Goal: Find specific page/section: Find specific page/section

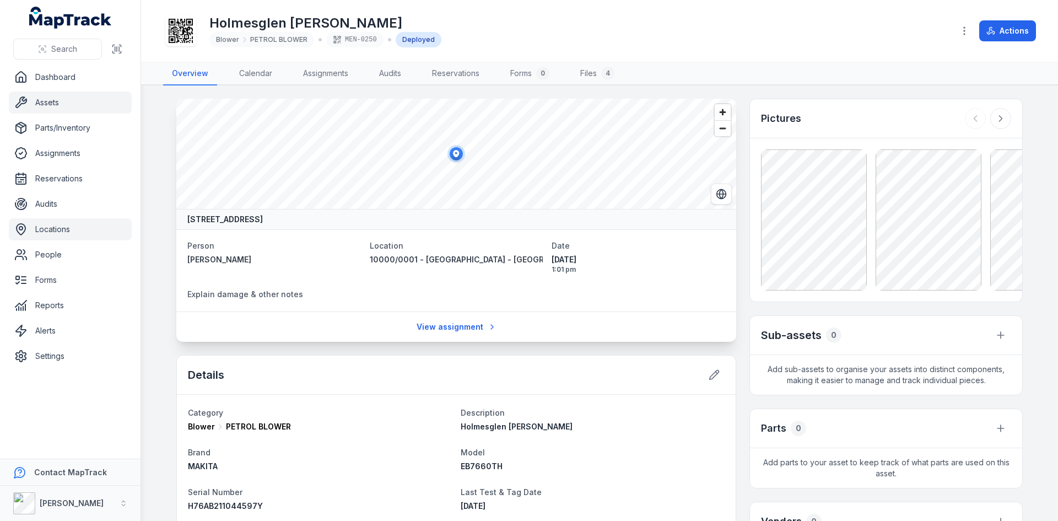
click at [58, 225] on link "Locations" at bounding box center [70, 229] width 123 height 22
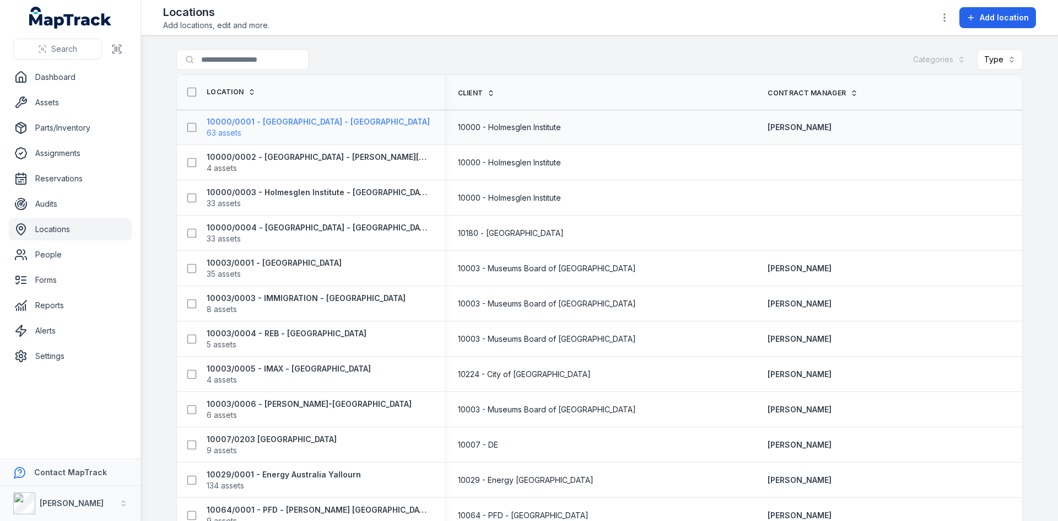
click at [361, 123] on strong "10000/0001 - [GEOGRAPHIC_DATA] - [GEOGRAPHIC_DATA]" at bounding box center [318, 121] width 223 height 11
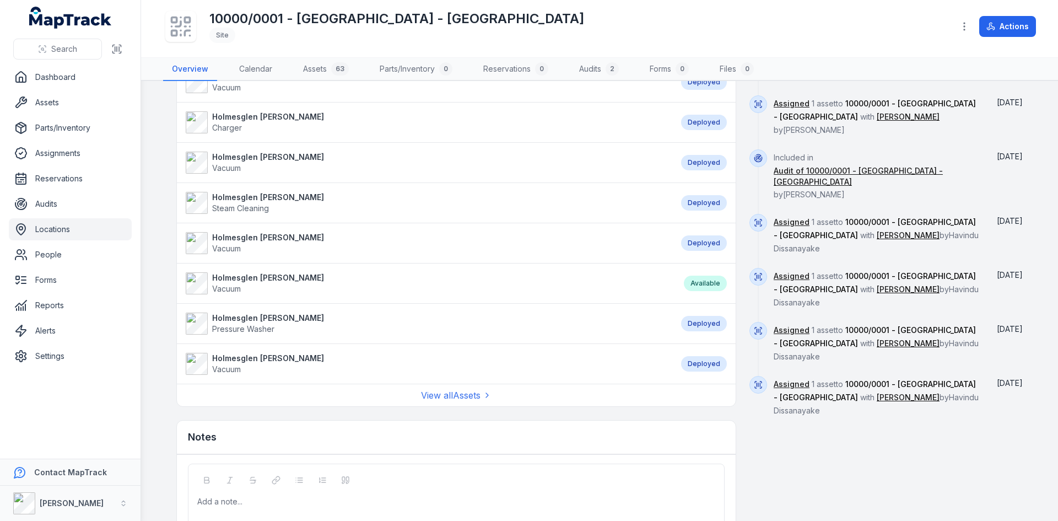
scroll to position [824, 0]
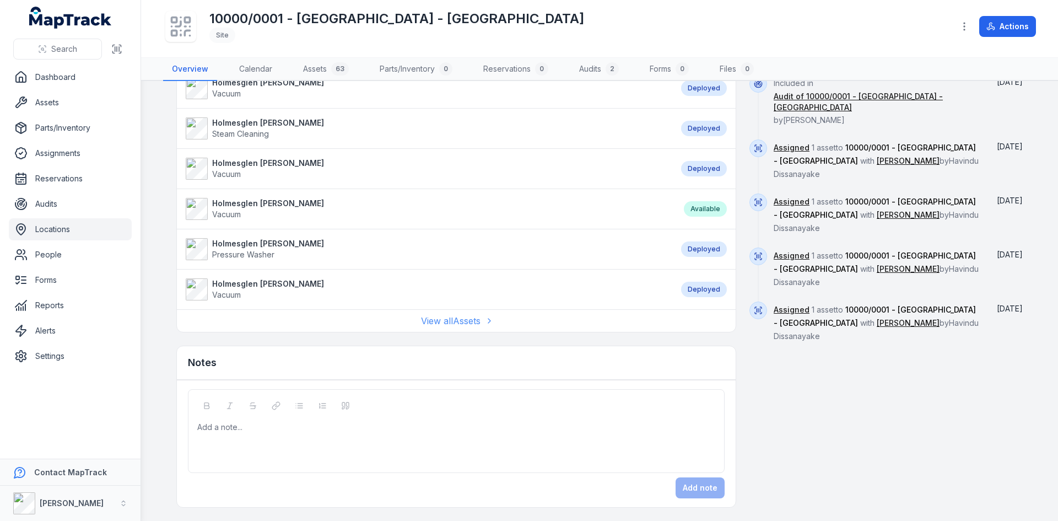
click at [432, 322] on link "View all Assets" at bounding box center [456, 320] width 71 height 13
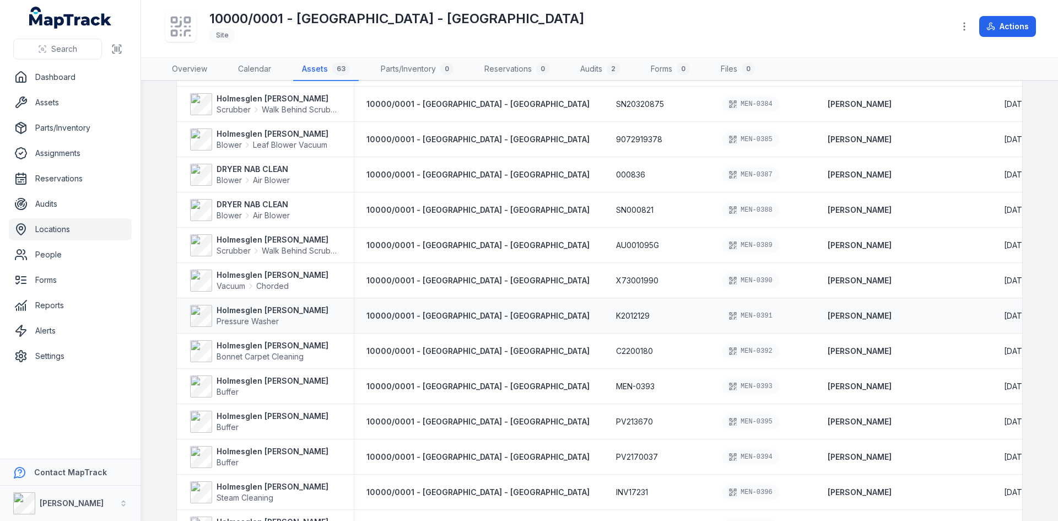
scroll to position [1378, 0]
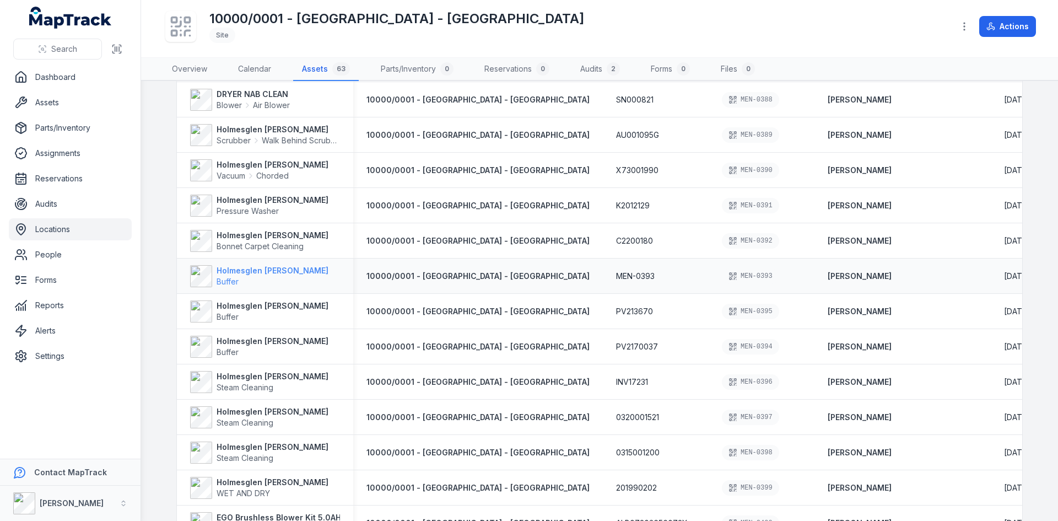
click at [292, 275] on strong "Holmesglen [PERSON_NAME]" at bounding box center [273, 270] width 112 height 11
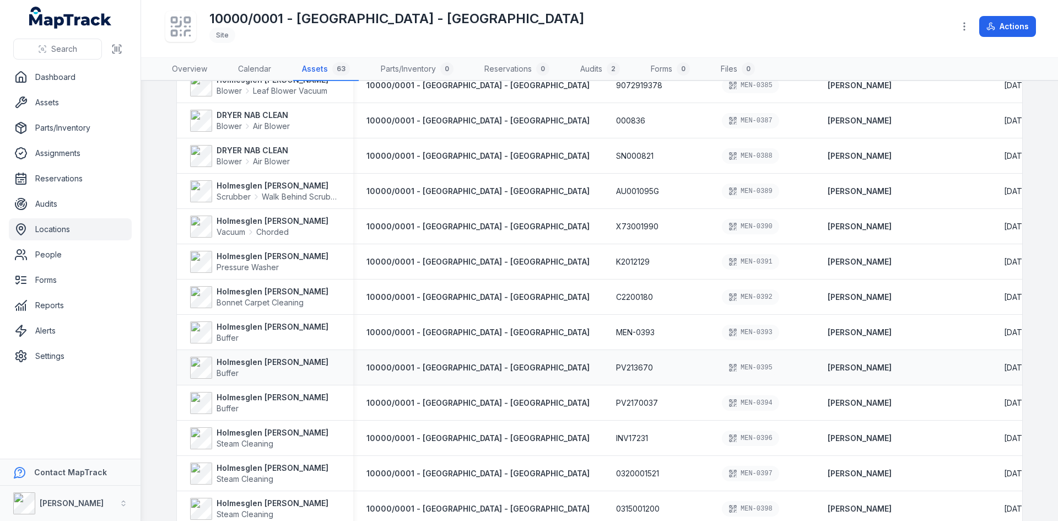
scroll to position [1323, 0]
click at [45, 52] on icon at bounding box center [42, 49] width 9 height 9
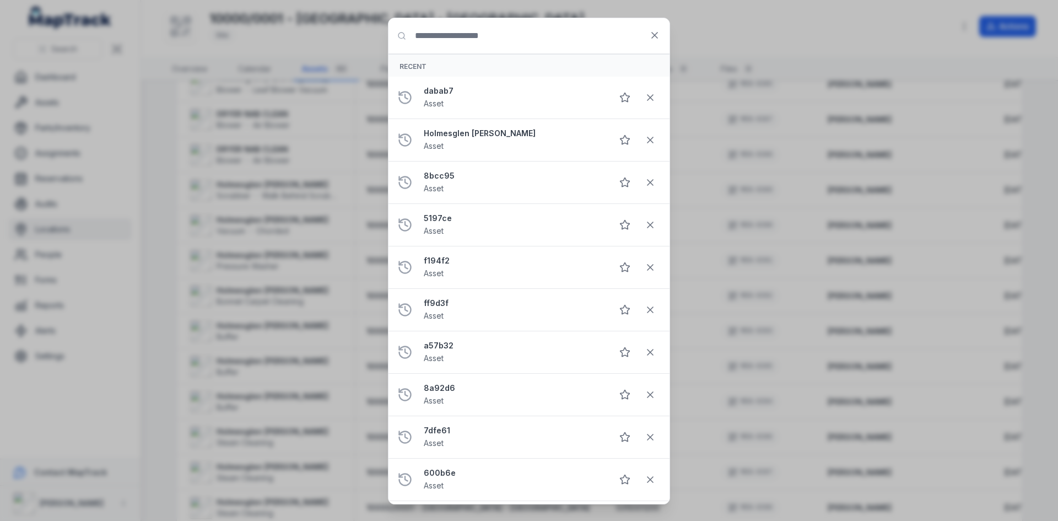
click at [456, 39] on input "Search for anything" at bounding box center [529, 35] width 281 height 35
type input "********"
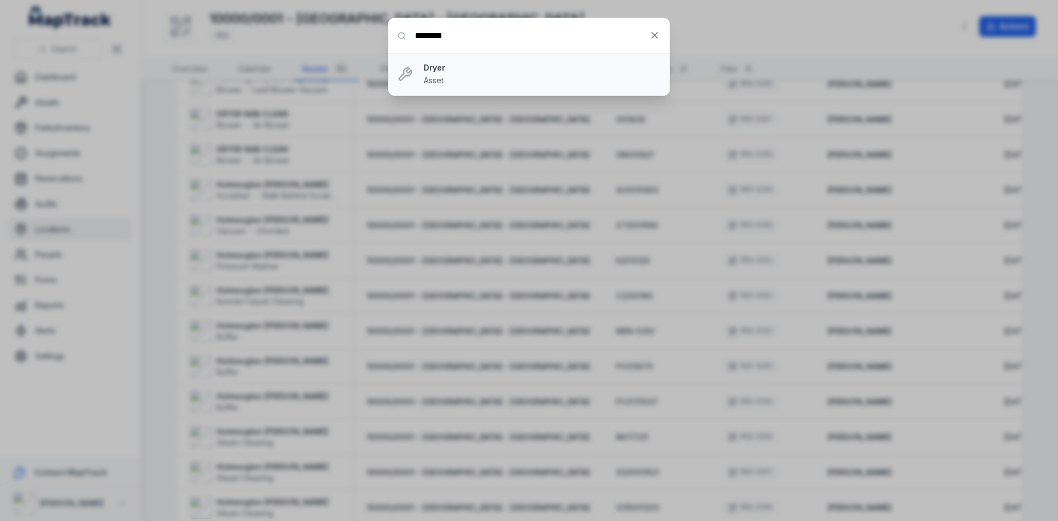
click at [461, 71] on strong "Dryer" at bounding box center [542, 67] width 237 height 11
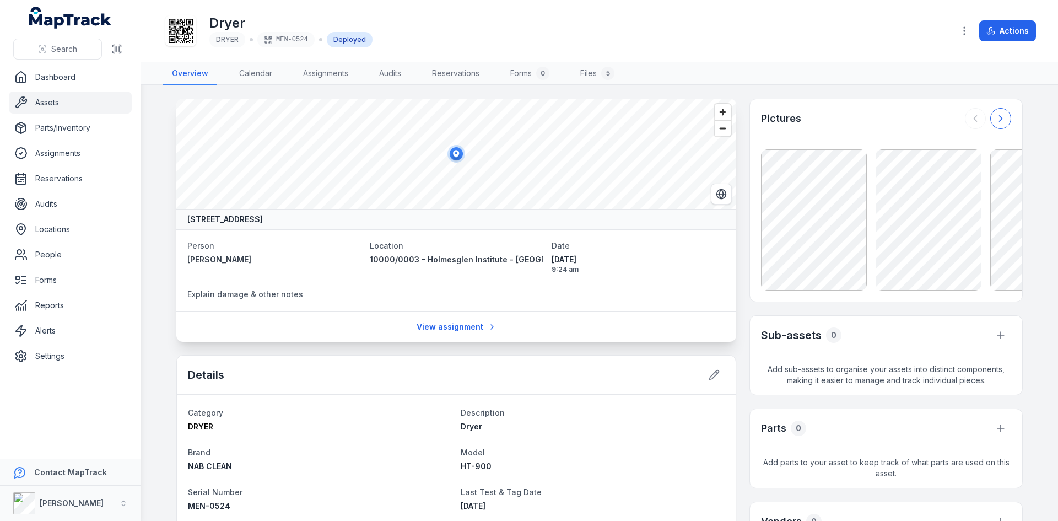
click at [1003, 116] on button at bounding box center [1000, 118] width 21 height 21
click at [68, 46] on span "Search" at bounding box center [64, 49] width 26 height 11
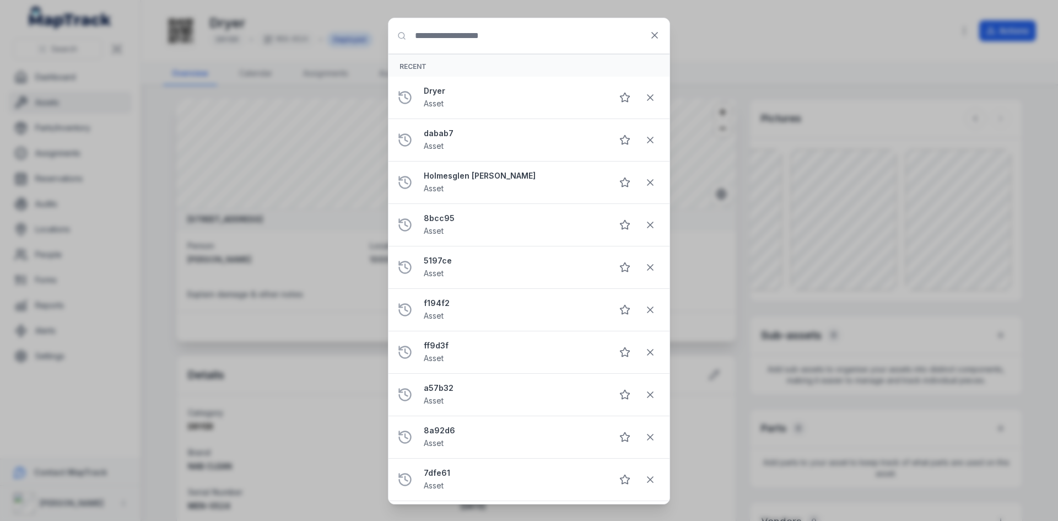
click at [445, 40] on input "Search for anything" at bounding box center [529, 35] width 281 height 35
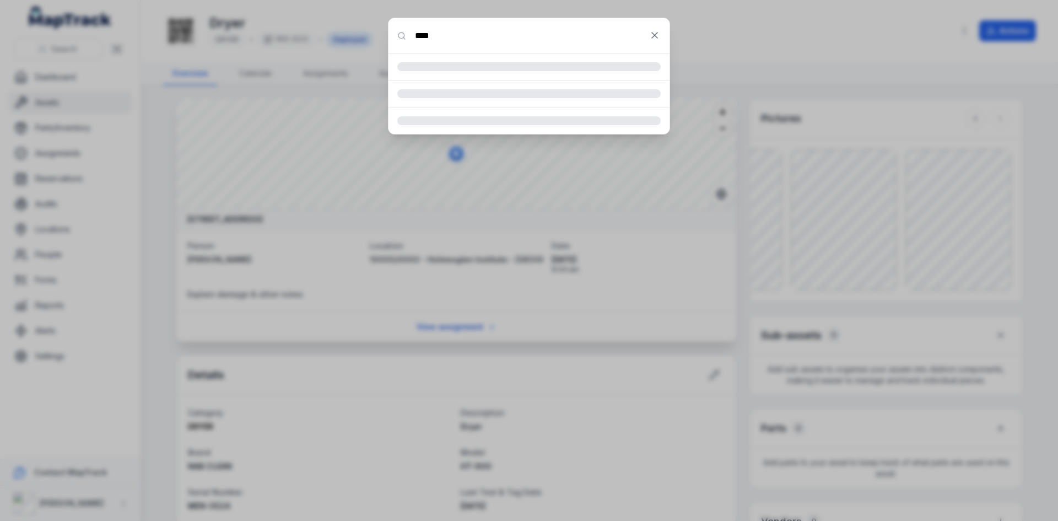
type input "****"
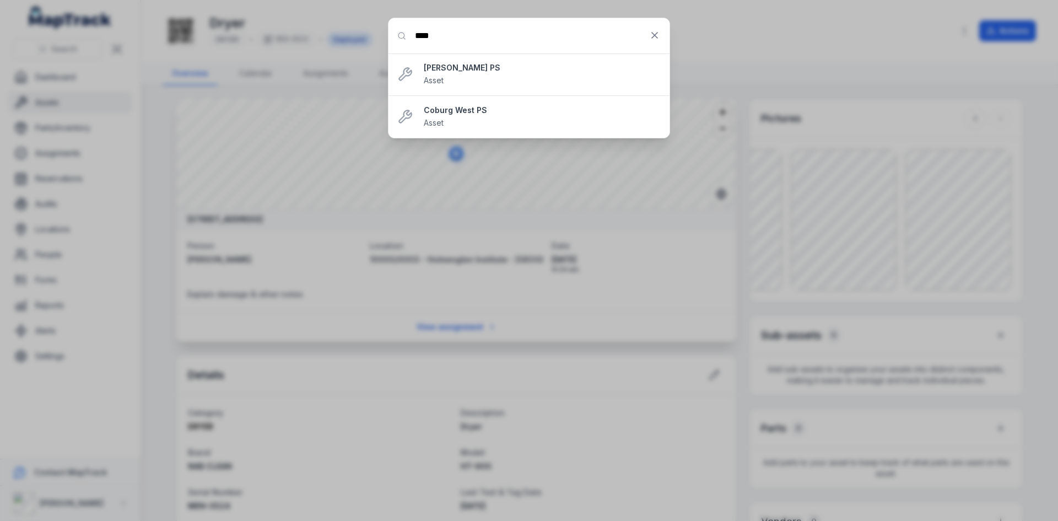
drag, startPoint x: 591, startPoint y: 34, endPoint x: 385, endPoint y: 34, distance: 206.1
click at [385, 34] on div "Search for anything **** [PERSON_NAME] PS Asset Coburg West PS Asset" at bounding box center [529, 260] width 1058 height 521
paste input "text"
click at [413, 39] on input "****" at bounding box center [529, 35] width 281 height 35
type input "********"
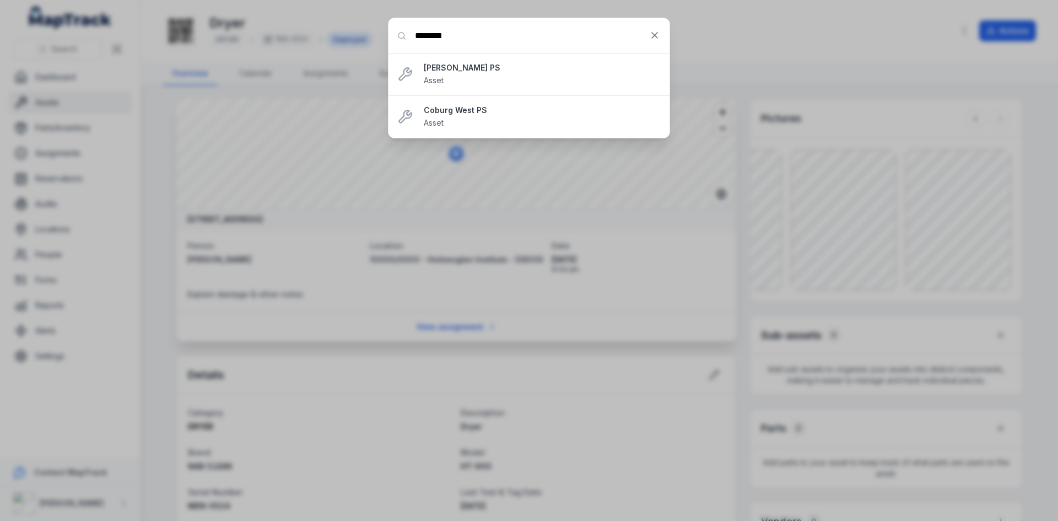
click at [498, 39] on input "********" at bounding box center [529, 35] width 281 height 35
click at [458, 80] on div "[PERSON_NAME] PS Asset" at bounding box center [542, 74] width 237 height 24
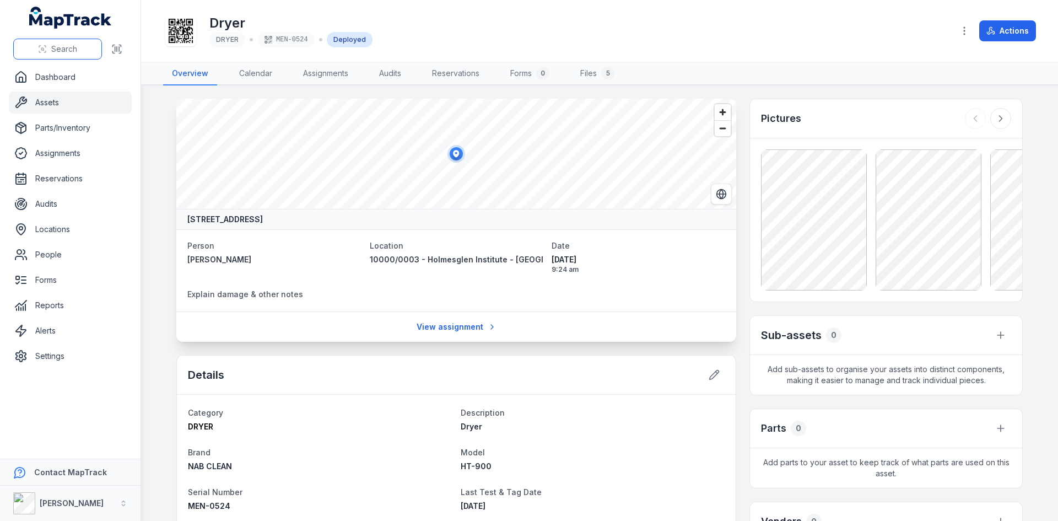
click at [74, 44] on span "Search" at bounding box center [64, 49] width 26 height 11
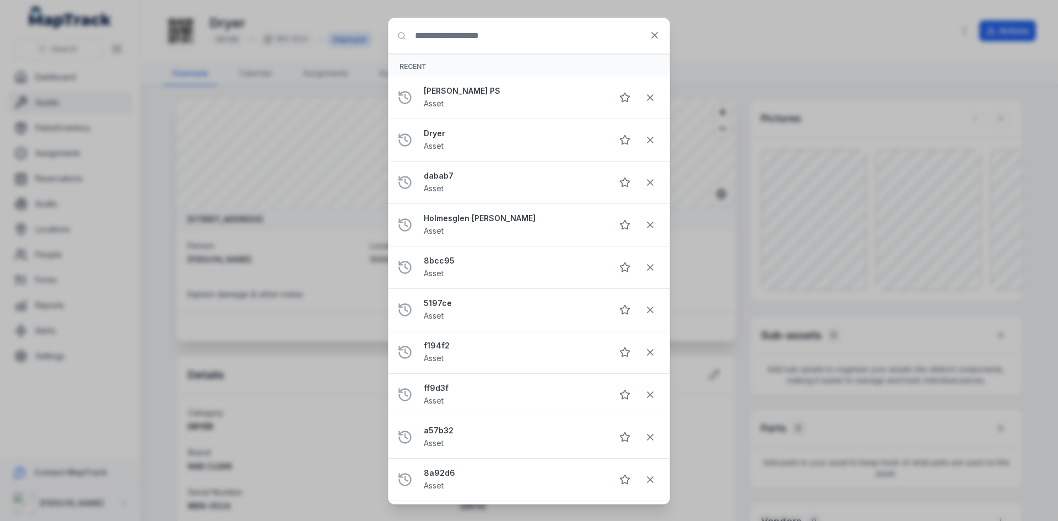
drag, startPoint x: 480, startPoint y: 39, endPoint x: 479, endPoint y: 52, distance: 13.2
click at [480, 39] on input "Search for anything" at bounding box center [529, 35] width 281 height 35
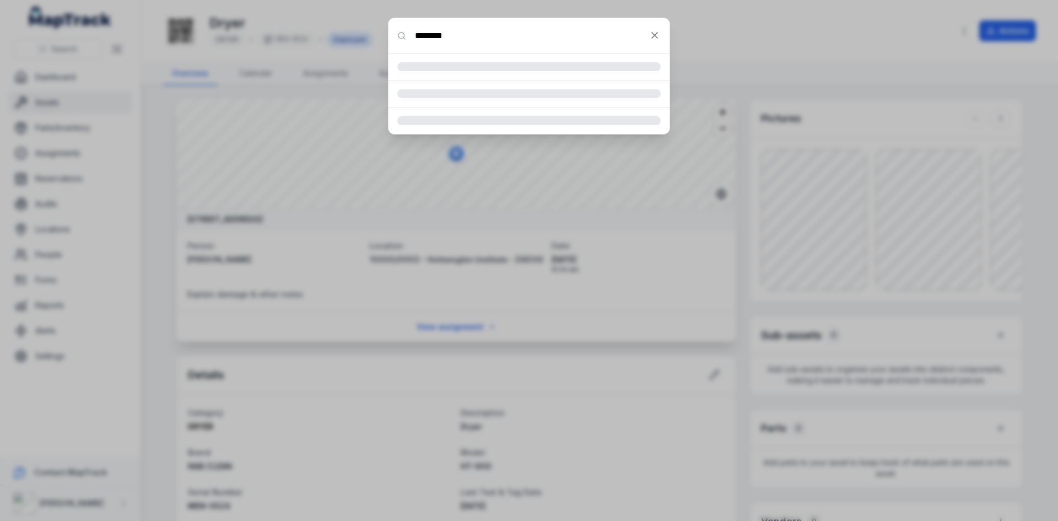
type input "********"
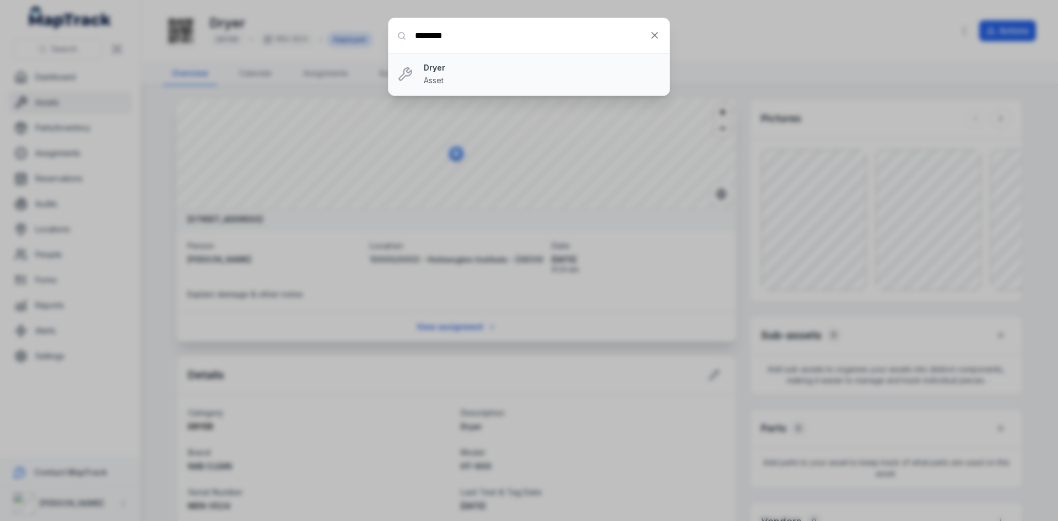
click at [437, 72] on strong "Dryer" at bounding box center [542, 67] width 237 height 11
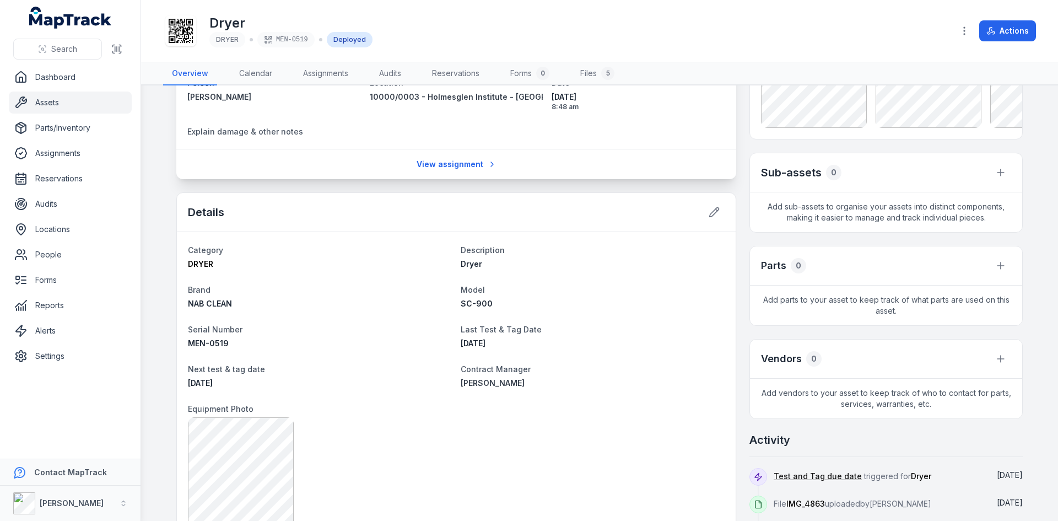
scroll to position [158, 0]
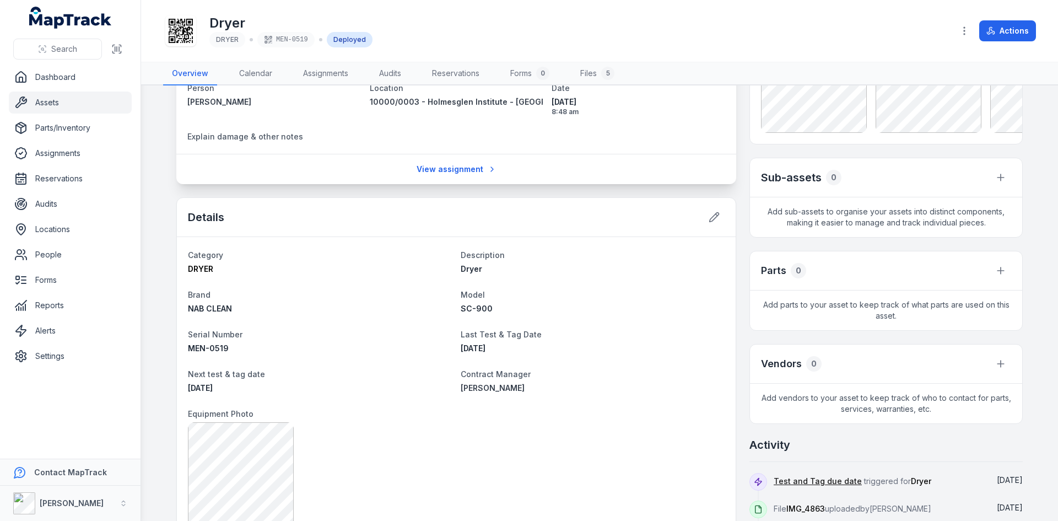
click at [209, 306] on span "NAB CLEAN" at bounding box center [210, 308] width 44 height 9
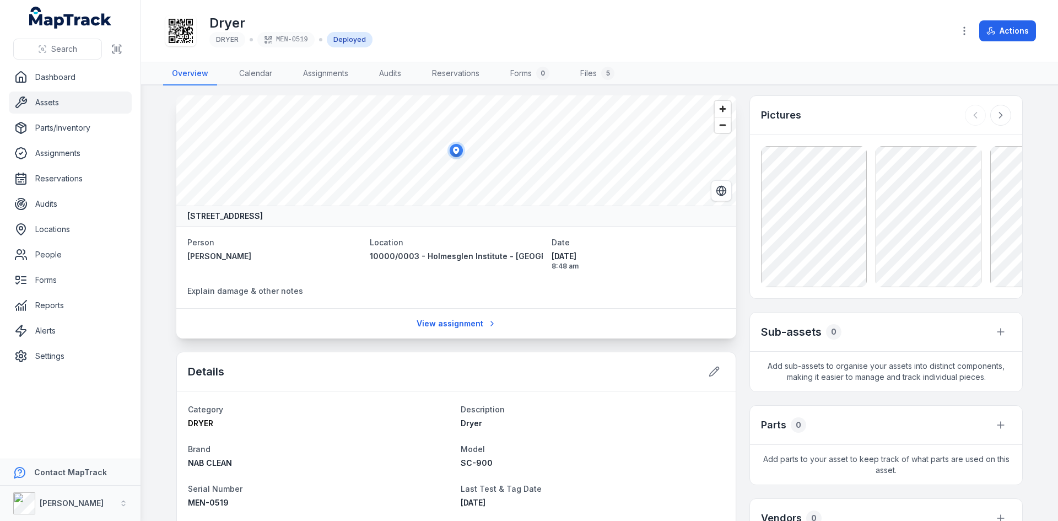
scroll to position [0, 0]
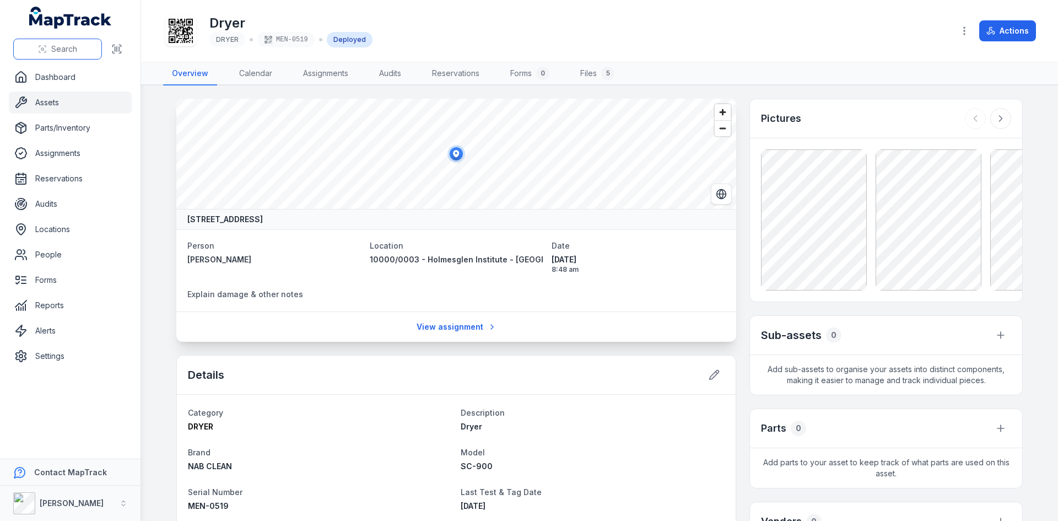
click at [61, 51] on span "Search" at bounding box center [64, 49] width 26 height 11
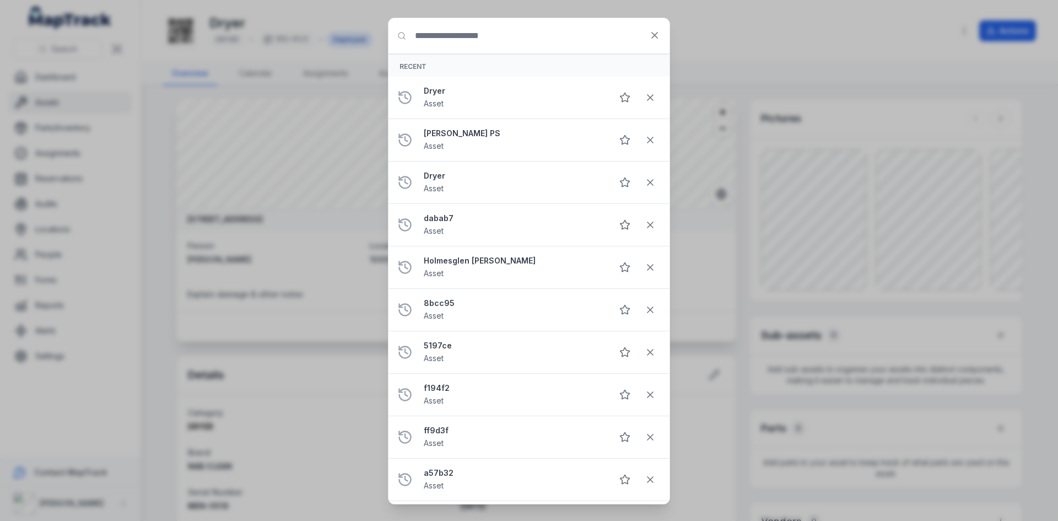
click at [423, 40] on input "Search for anything" at bounding box center [529, 35] width 281 height 35
type input "******"
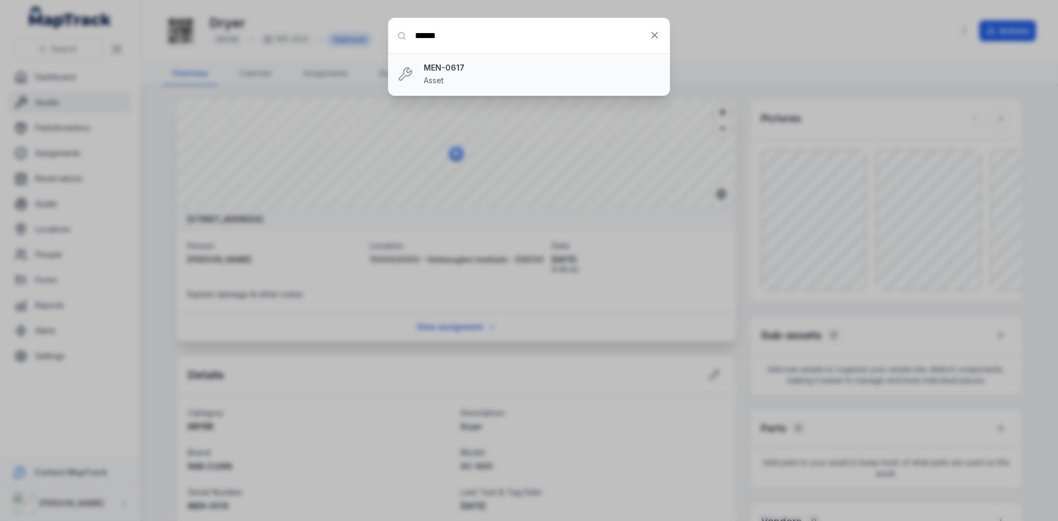
click at [532, 79] on div "MEN-0617 Asset" at bounding box center [542, 74] width 237 height 24
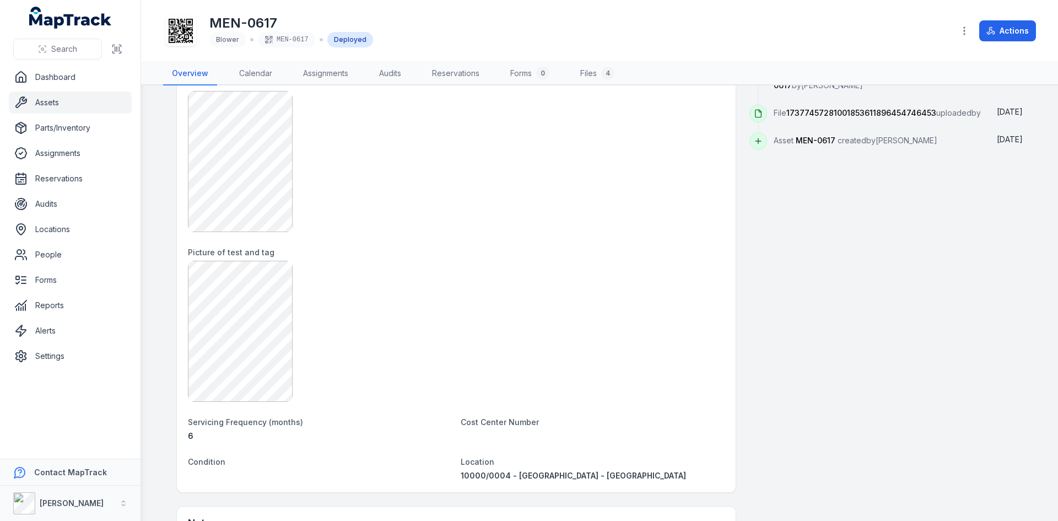
scroll to position [661, 0]
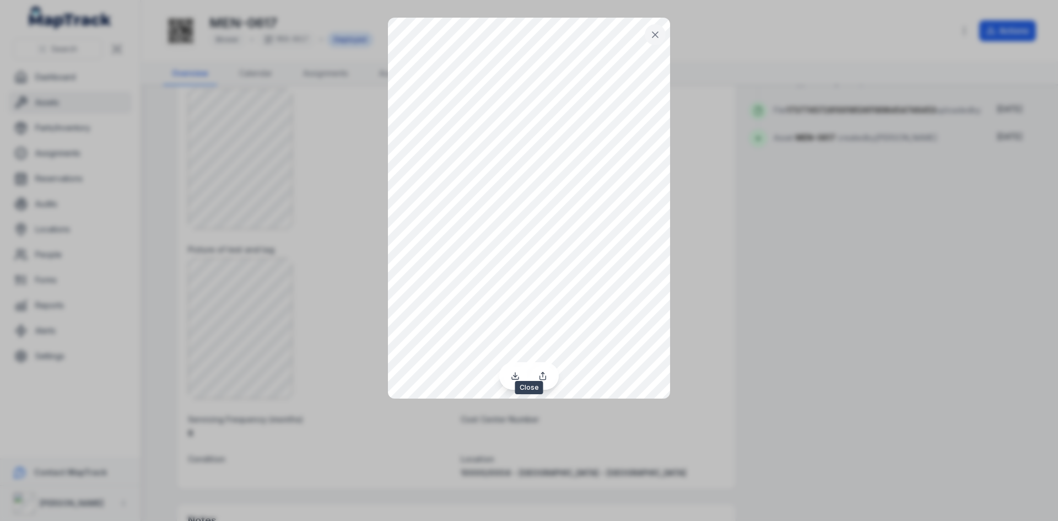
click at [653, 35] on icon at bounding box center [655, 34] width 11 height 11
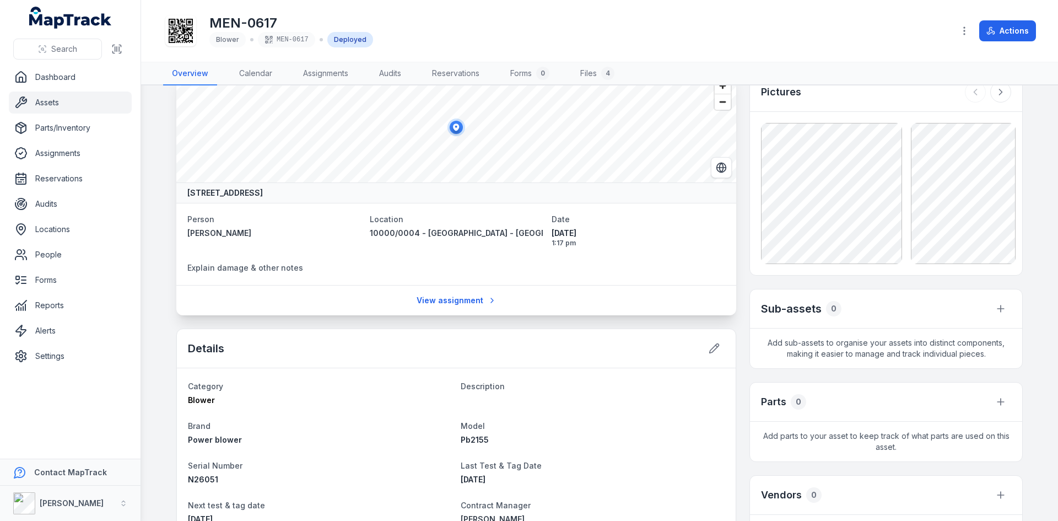
scroll to position [0, 0]
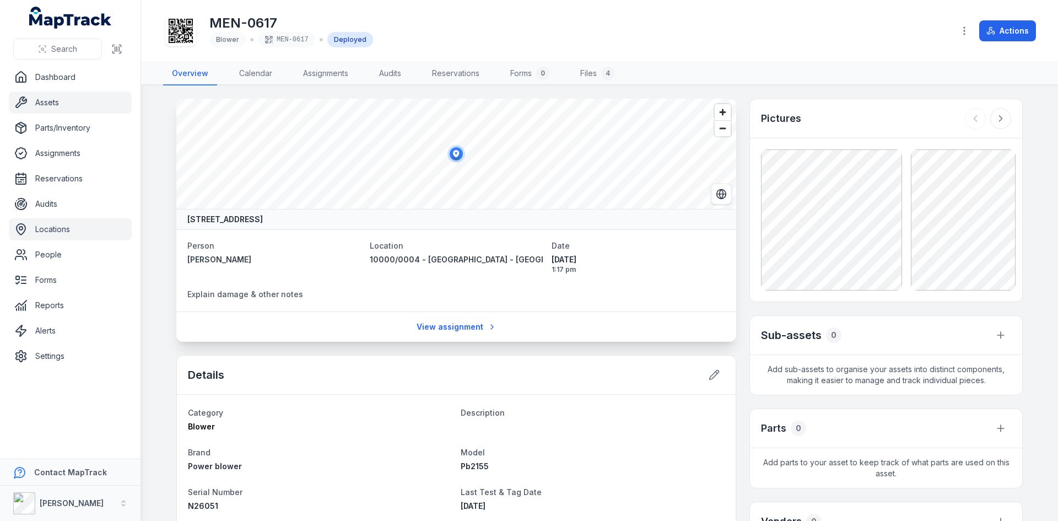
click at [62, 230] on link "Locations" at bounding box center [70, 229] width 123 height 22
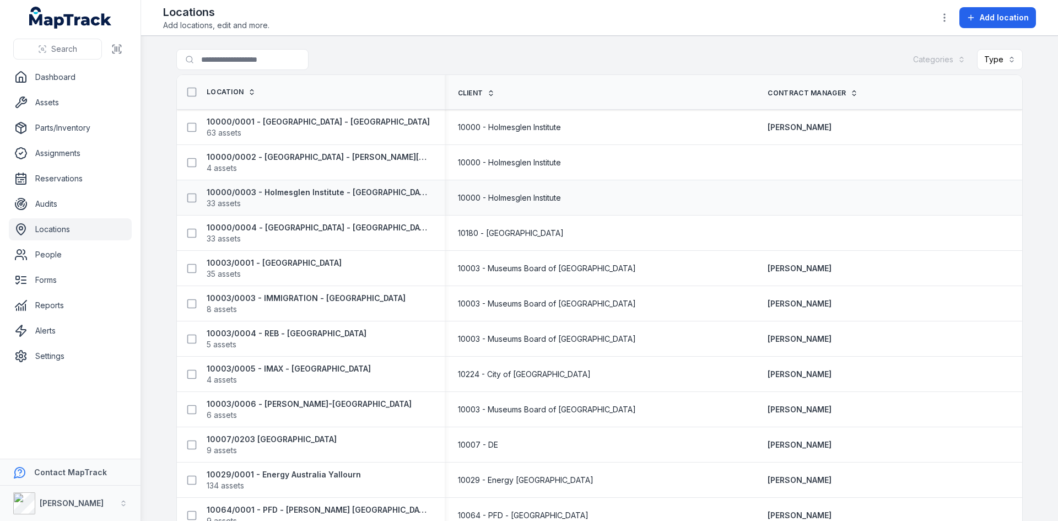
click at [382, 193] on div "10000/0003 - Holmesglen Institute - Moorabbin 33 assets" at bounding box center [306, 198] width 250 height 22
click at [354, 193] on strong "10000/0003 - Holmesglen Institute - [GEOGRAPHIC_DATA]" at bounding box center [319, 192] width 225 height 11
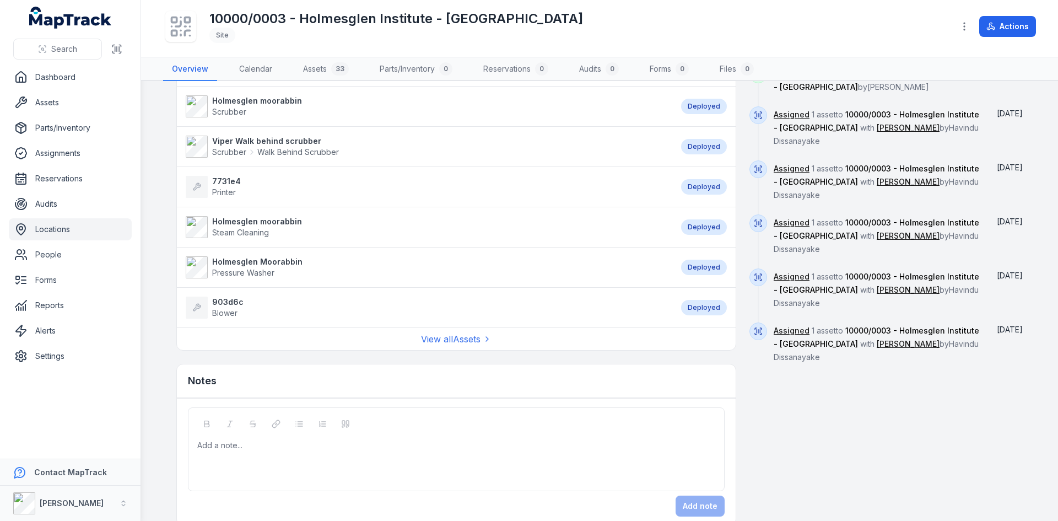
scroll to position [824, 0]
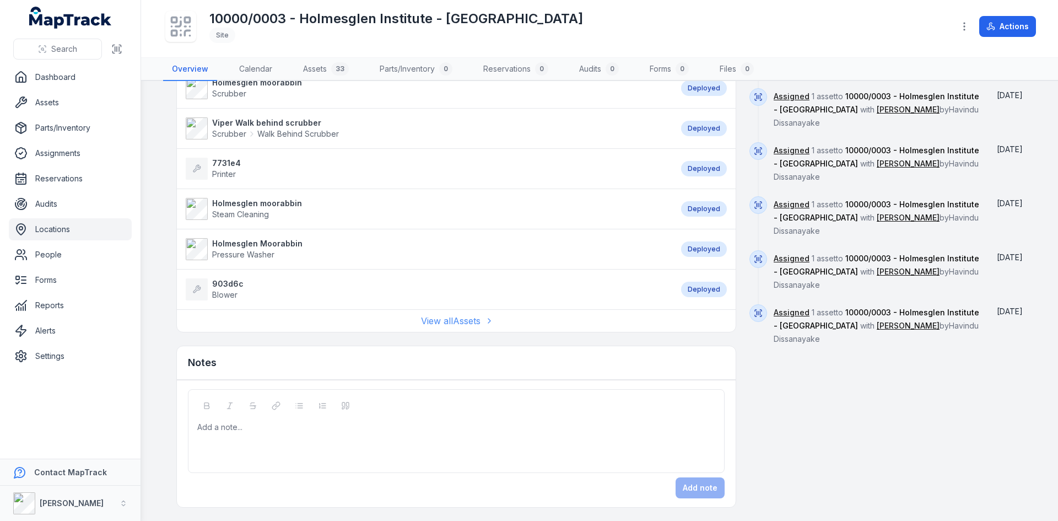
click at [457, 322] on link "View all Assets" at bounding box center [456, 320] width 71 height 13
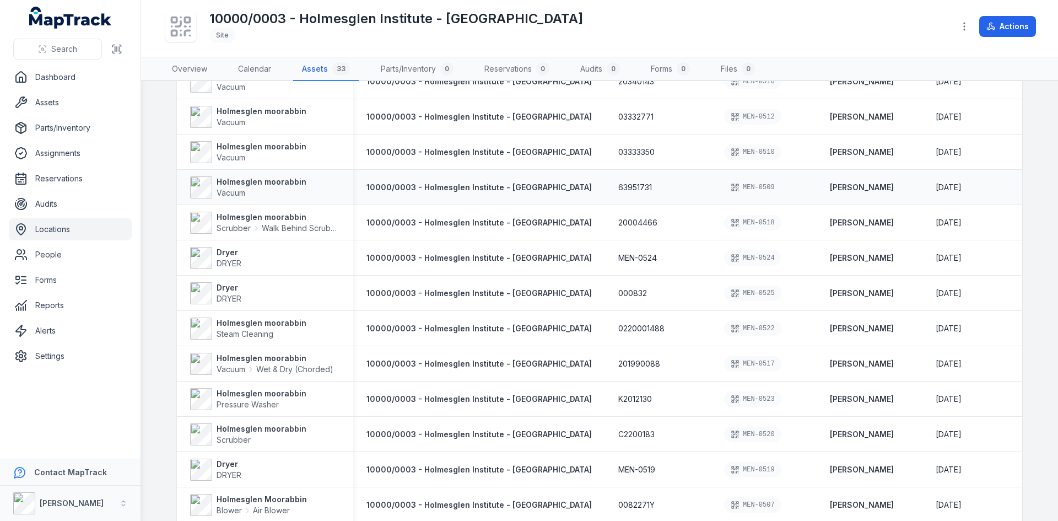
scroll to position [399, 0]
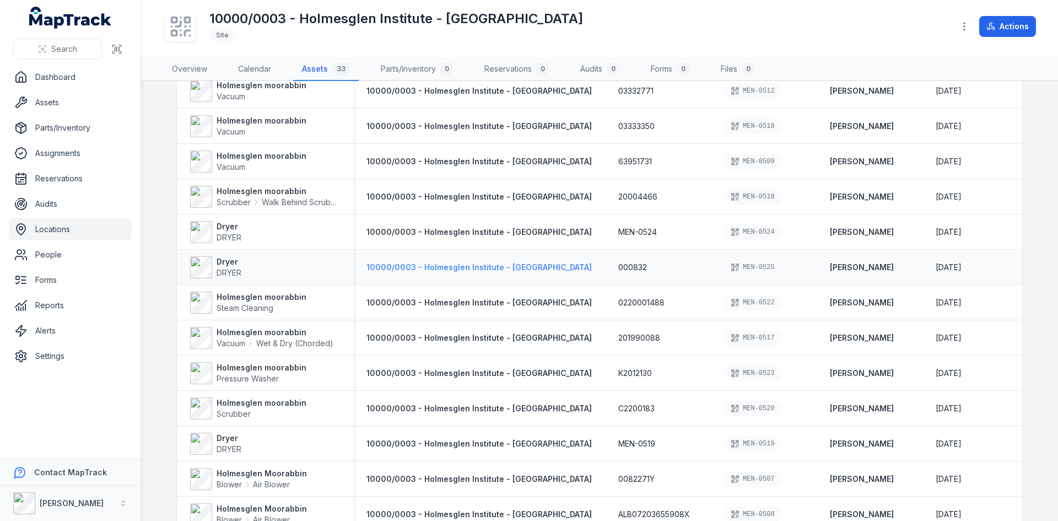
click at [483, 265] on span "10000/0003 - Holmesglen Institute - [GEOGRAPHIC_DATA]" at bounding box center [479, 266] width 225 height 9
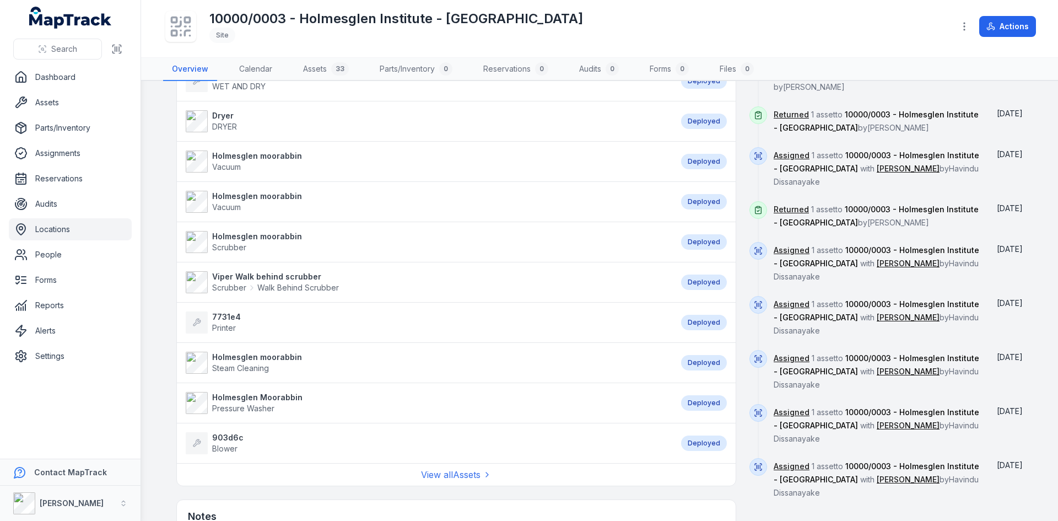
scroll to position [824, 0]
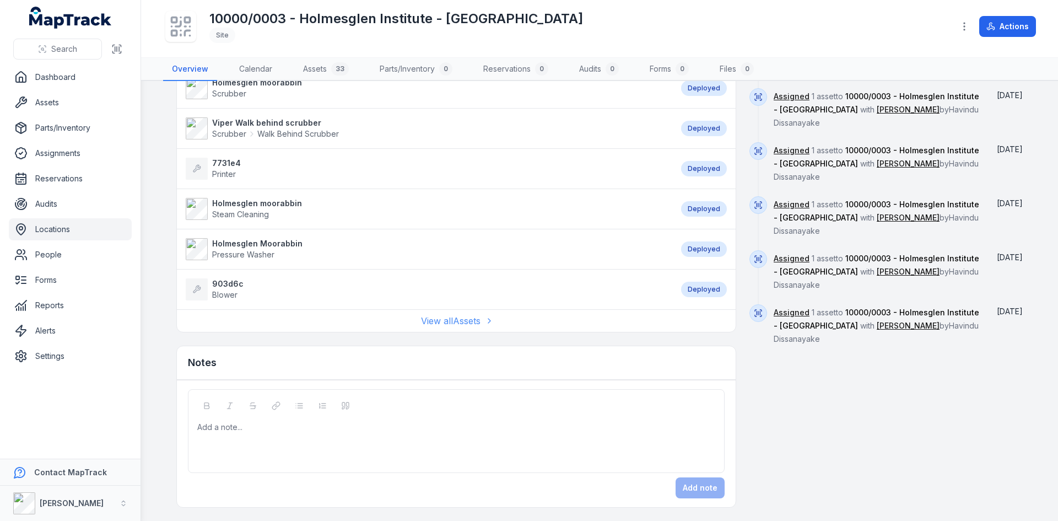
click at [457, 325] on link "View all Assets" at bounding box center [456, 320] width 71 height 13
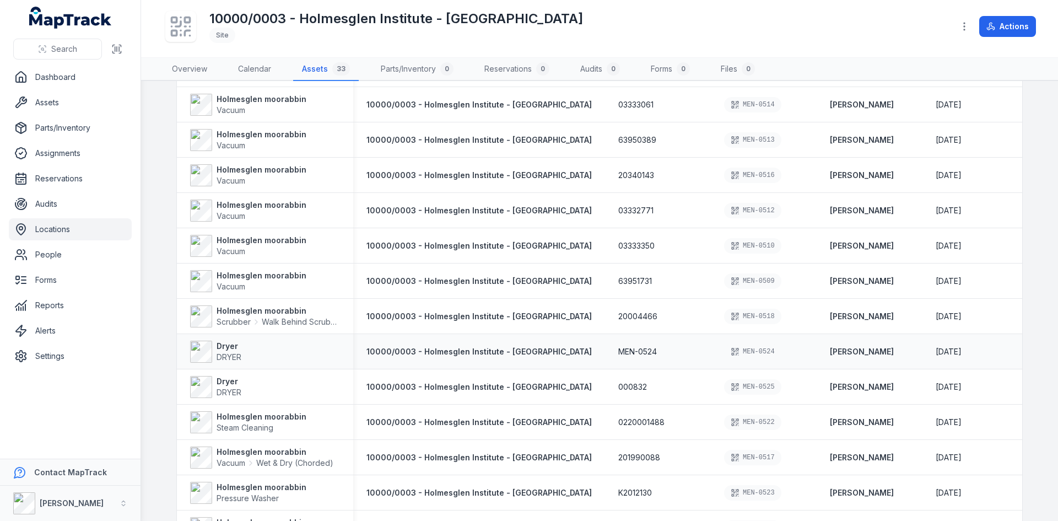
scroll to position [289, 0]
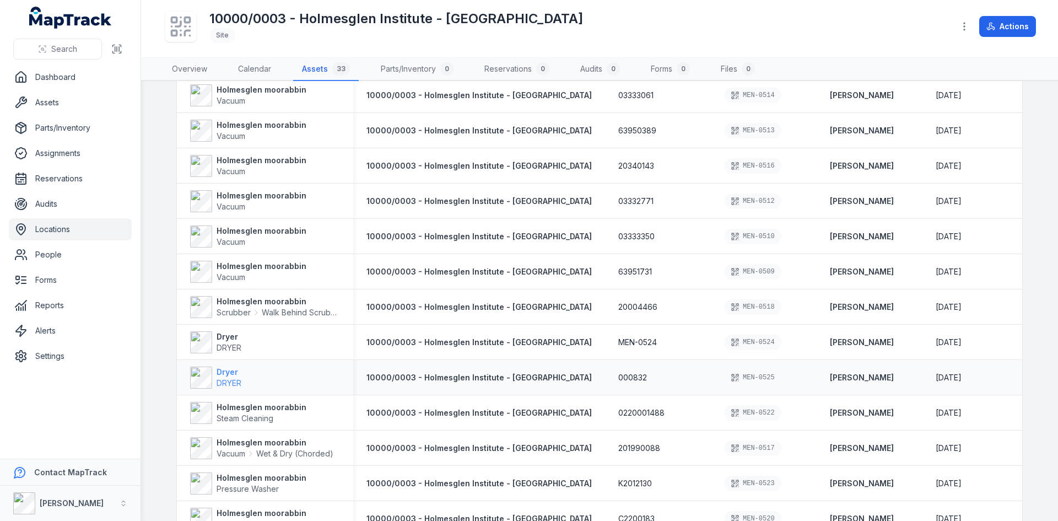
click at [223, 371] on strong "Dryer" at bounding box center [229, 372] width 25 height 11
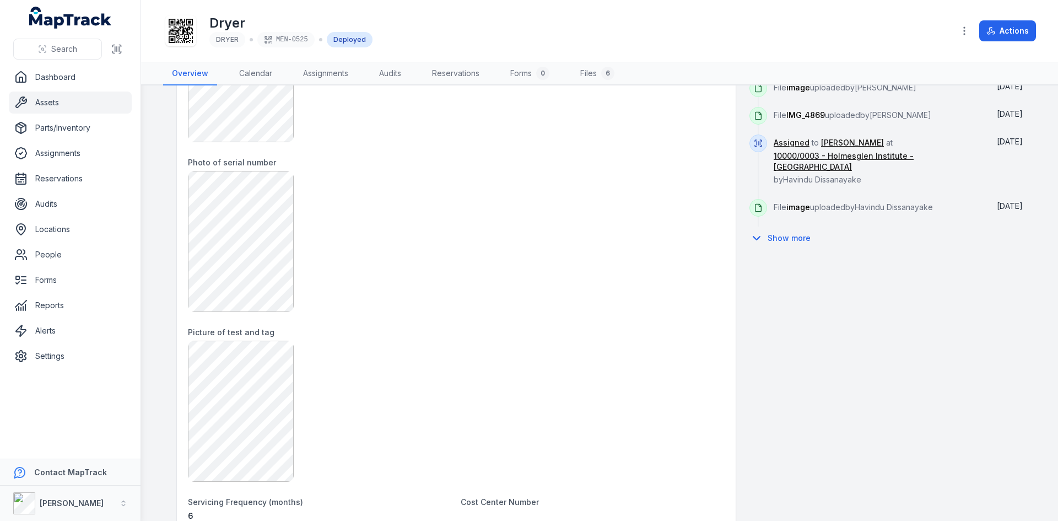
scroll to position [606, 0]
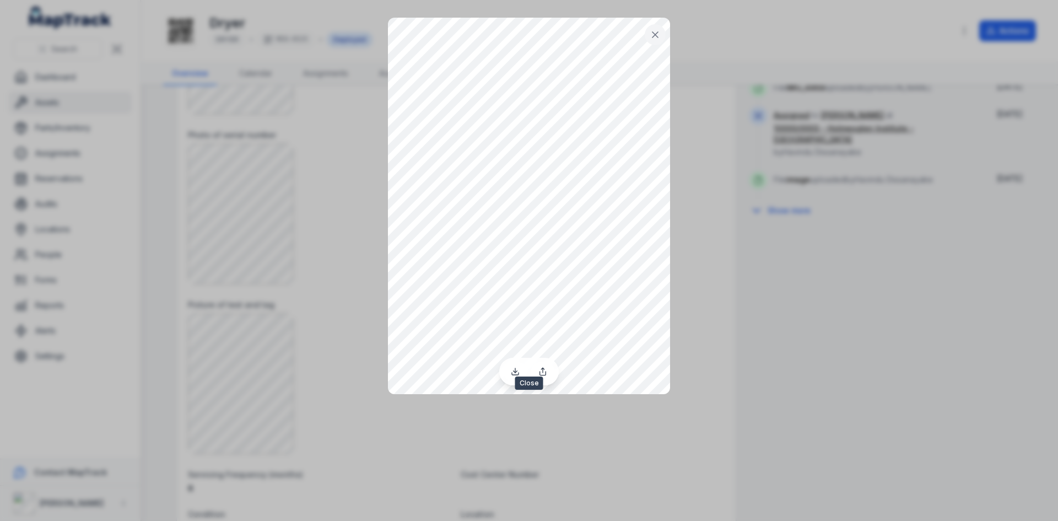
click at [663, 33] on button at bounding box center [655, 34] width 21 height 21
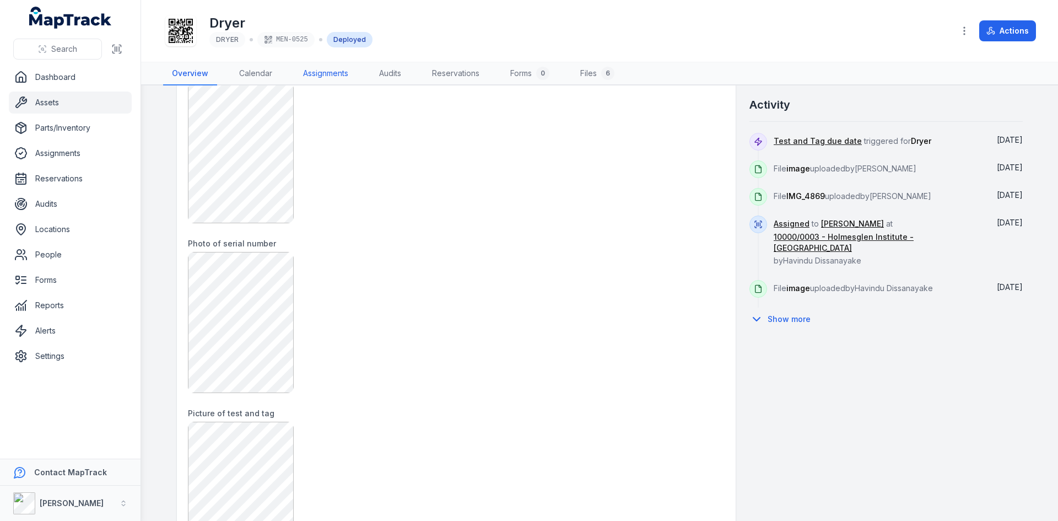
scroll to position [386, 0]
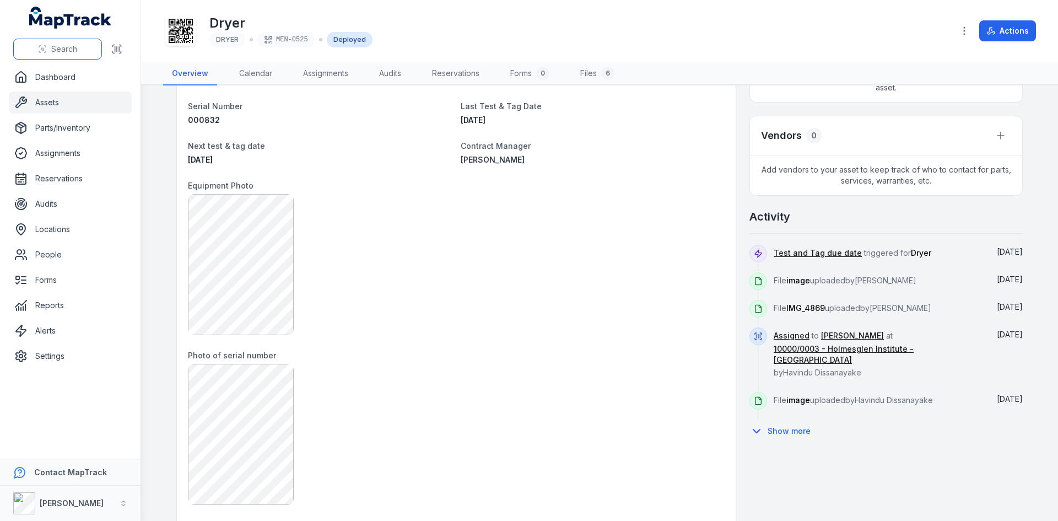
click at [66, 50] on span "Search" at bounding box center [64, 49] width 26 height 11
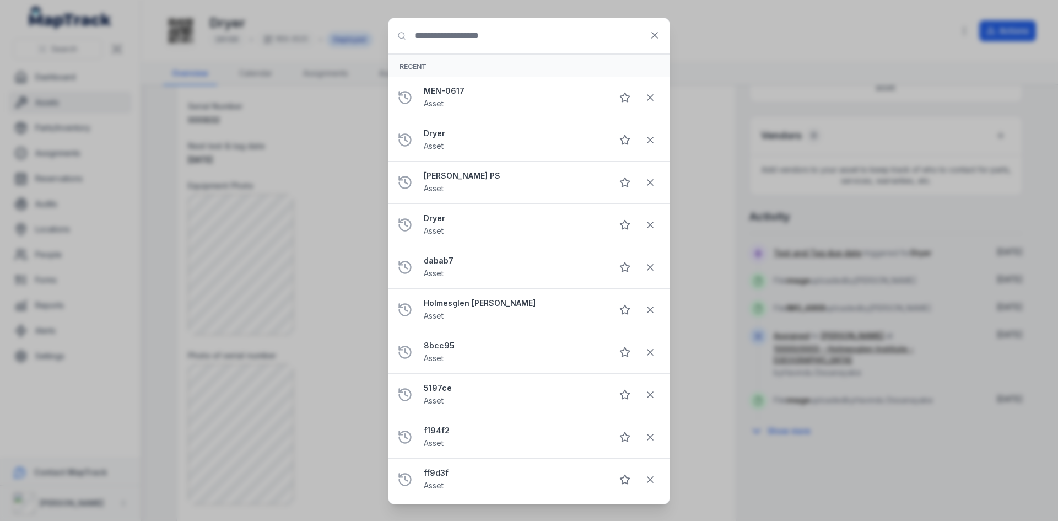
click at [439, 35] on input "Search for anything" at bounding box center [529, 35] width 281 height 35
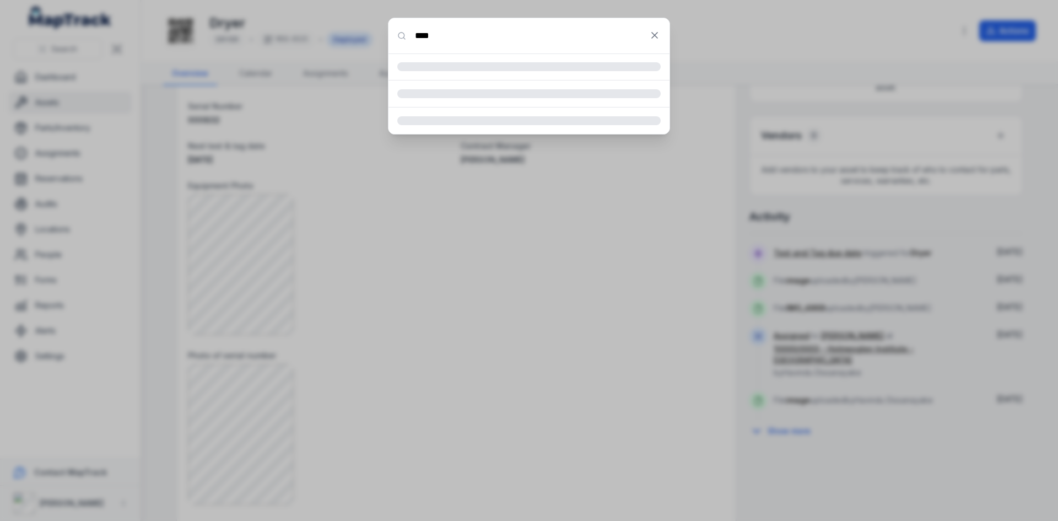
type input "****"
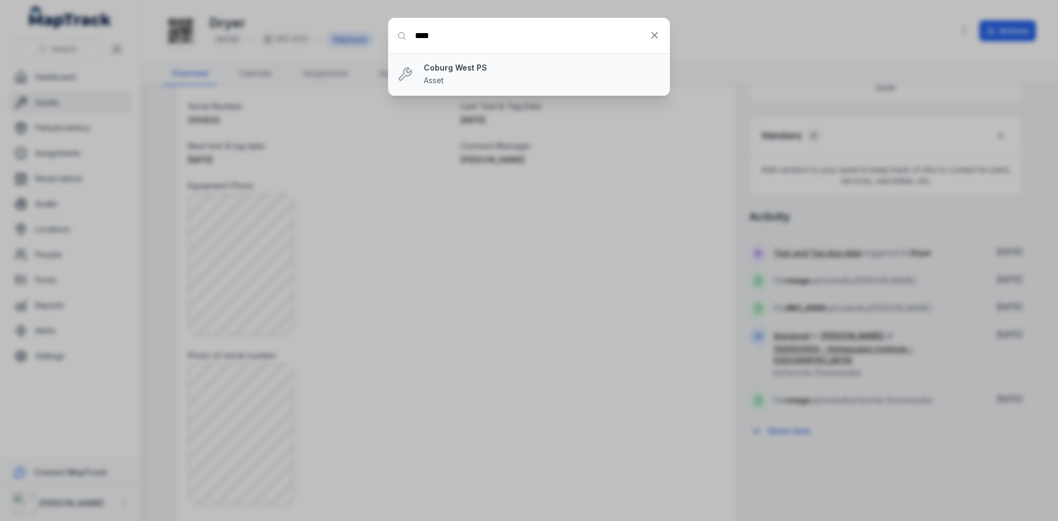
click at [458, 67] on strong "Coburg West PS" at bounding box center [542, 67] width 237 height 11
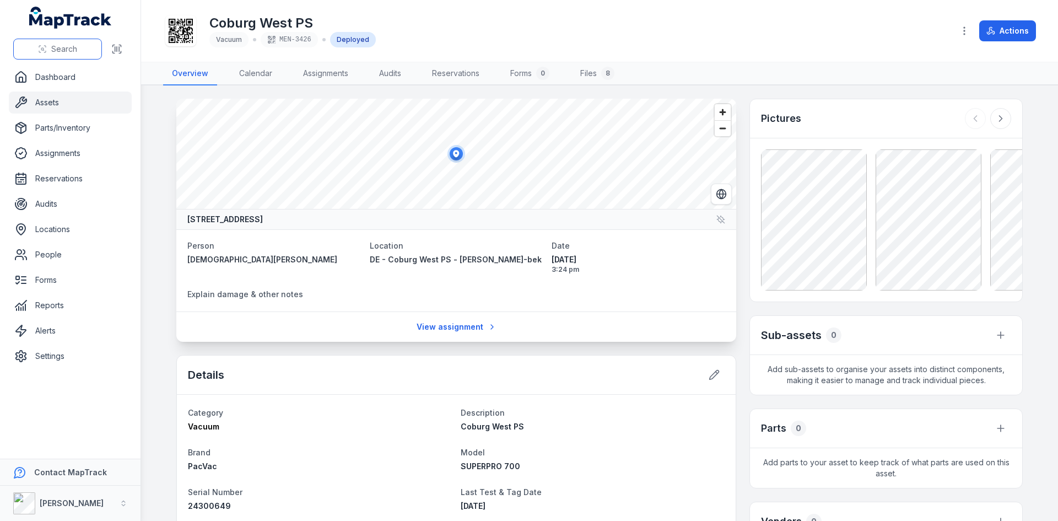
click at [59, 53] on span "Search" at bounding box center [64, 49] width 26 height 11
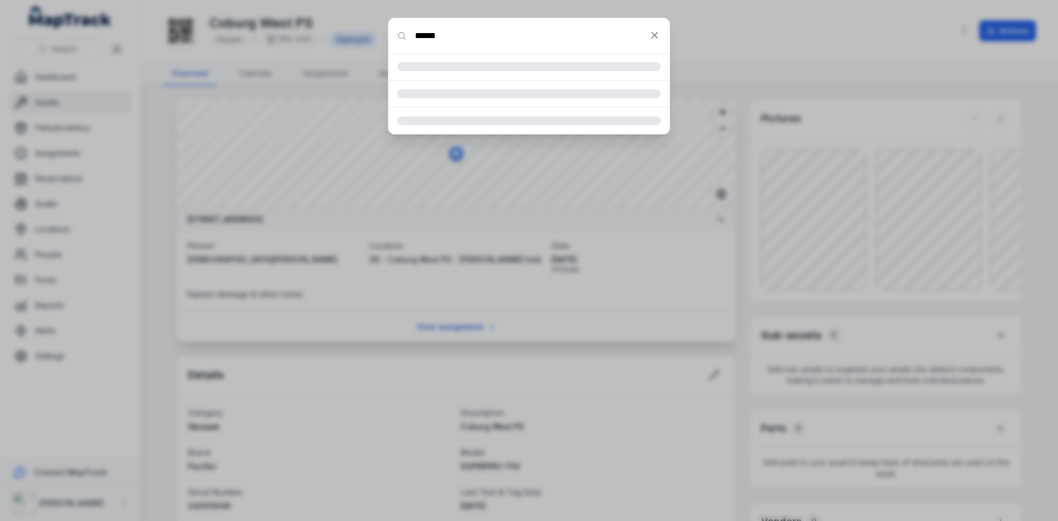
type input "******"
click at [526, 104] on li at bounding box center [529, 94] width 281 height 28
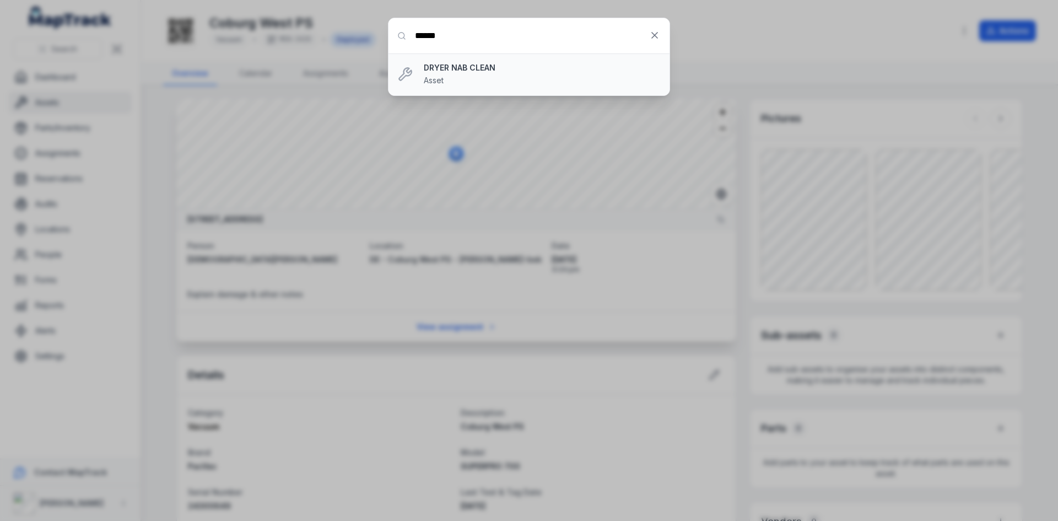
click at [467, 72] on strong "DRYER NAB CLEAN" at bounding box center [542, 67] width 237 height 11
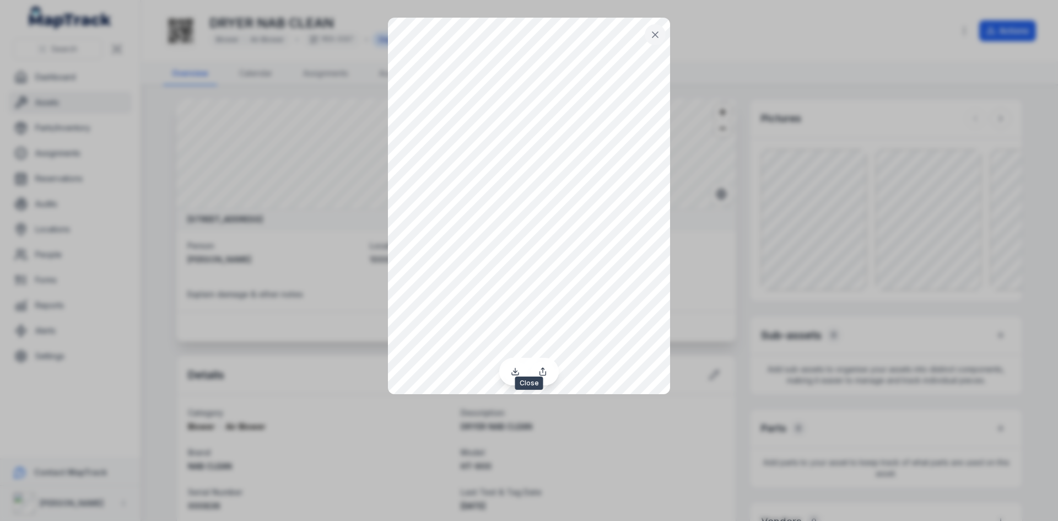
click at [658, 36] on icon at bounding box center [656, 35] width 6 height 6
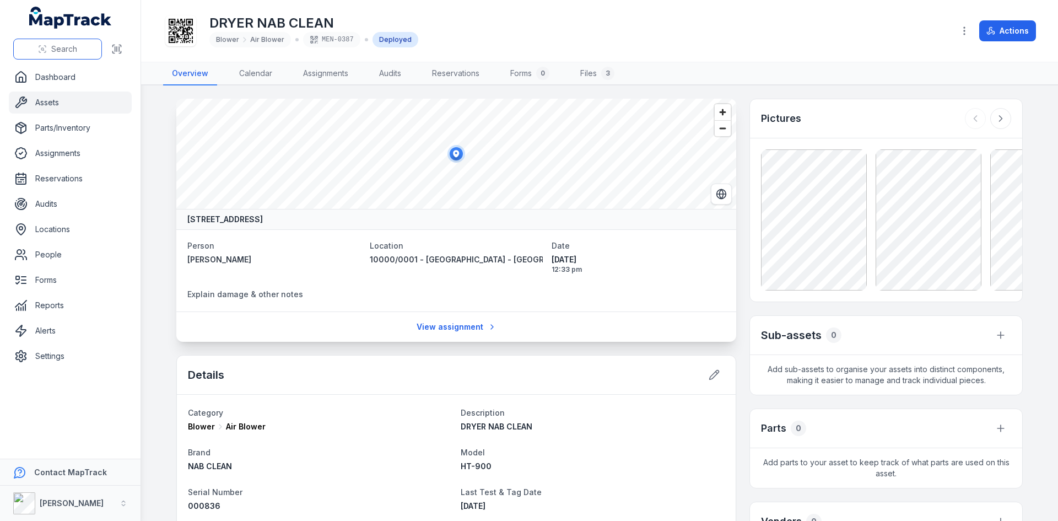
click at [77, 51] on span "Search" at bounding box center [64, 49] width 26 height 11
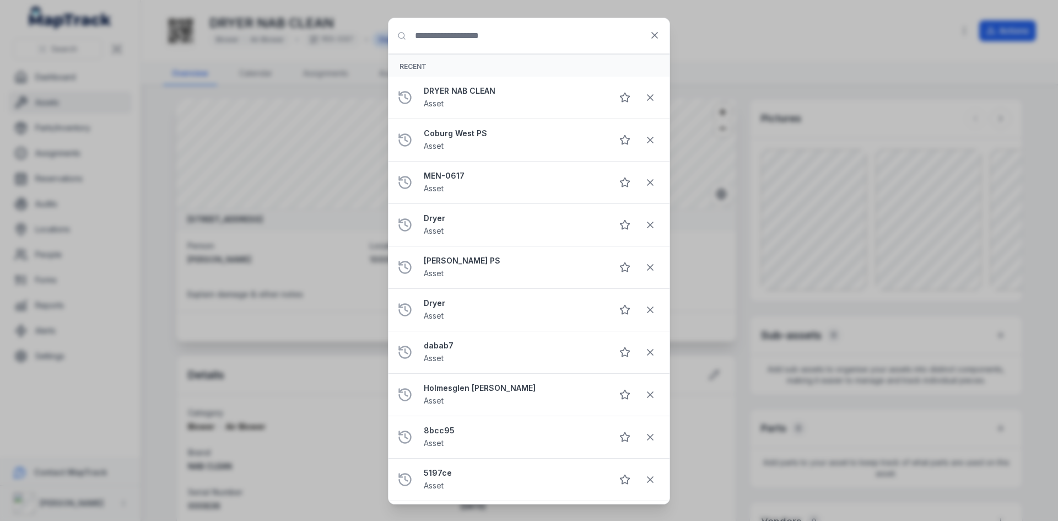
click at [479, 36] on input "Search for anything" at bounding box center [529, 35] width 281 height 35
type input "*********"
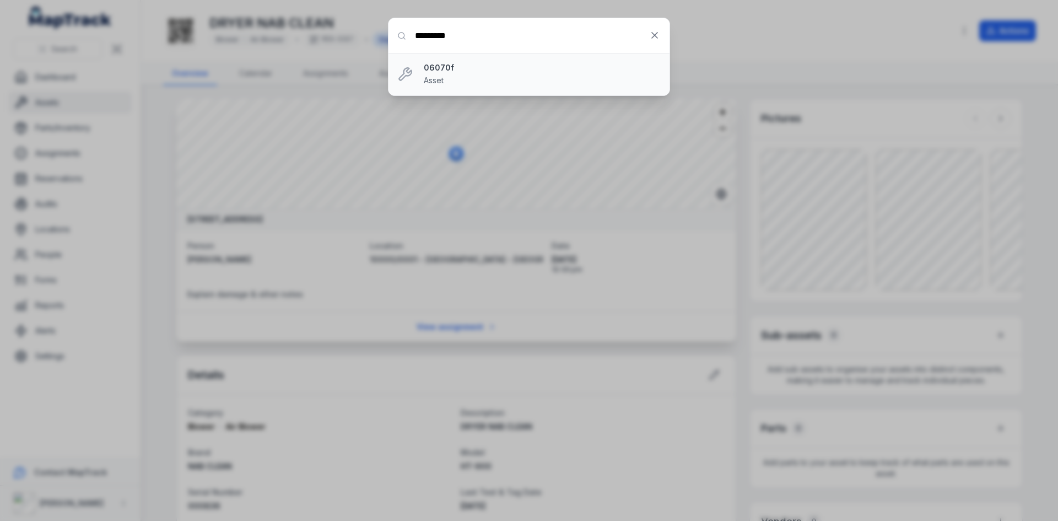
click at [482, 67] on strong "06070f" at bounding box center [542, 67] width 237 height 11
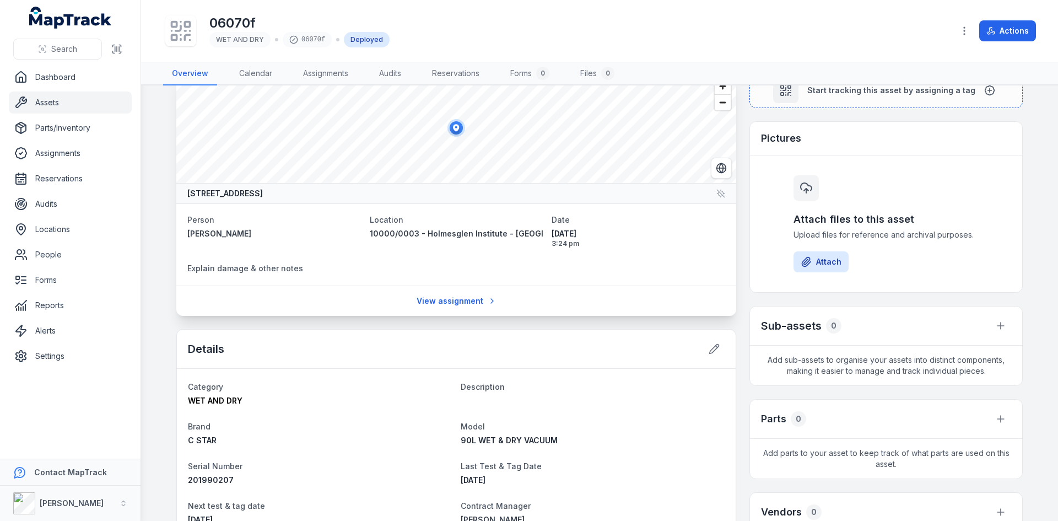
scroll to position [25, 0]
click at [73, 52] on span "Search" at bounding box center [64, 49] width 26 height 11
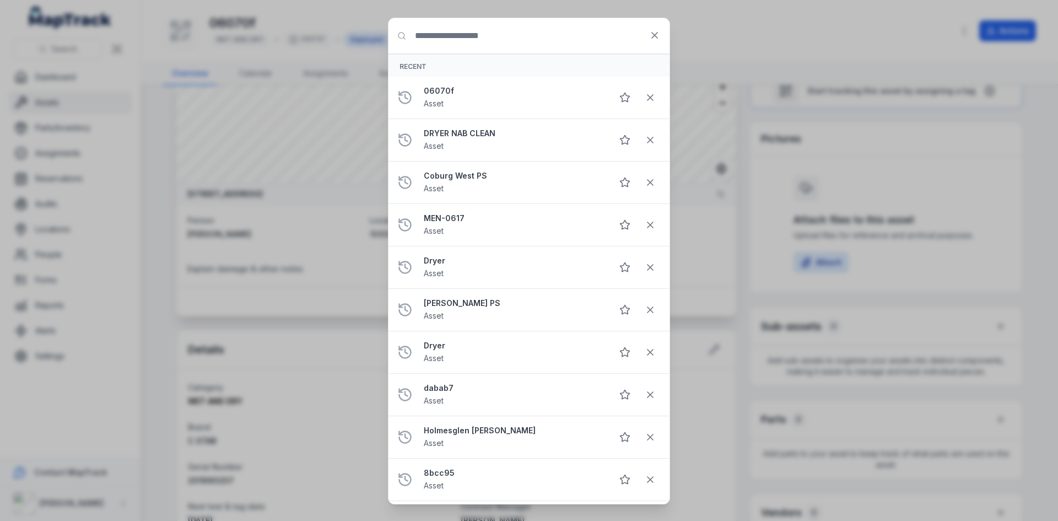
click at [490, 33] on input "Search for anything" at bounding box center [529, 35] width 281 height 35
type input "********"
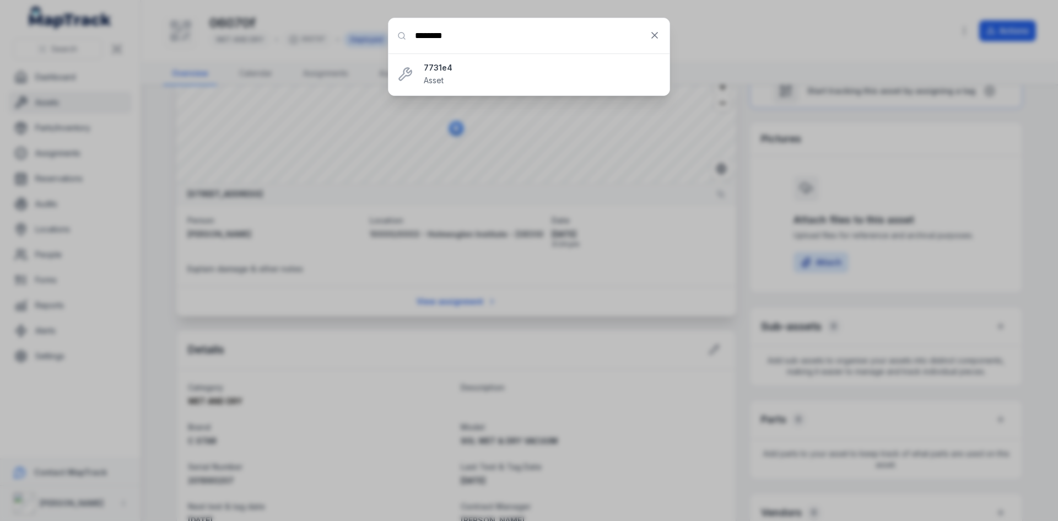
click at [492, 36] on input "********" at bounding box center [529, 35] width 281 height 35
click at [479, 60] on li "7731e4 Asset" at bounding box center [529, 74] width 281 height 42
click at [462, 74] on div "7731e4 Asset" at bounding box center [542, 74] width 237 height 24
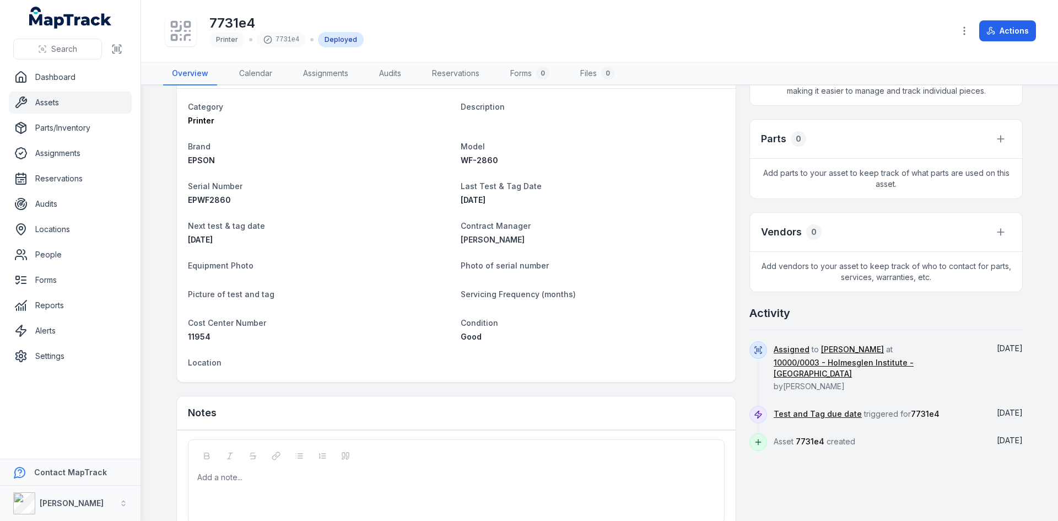
scroll to position [356, 0]
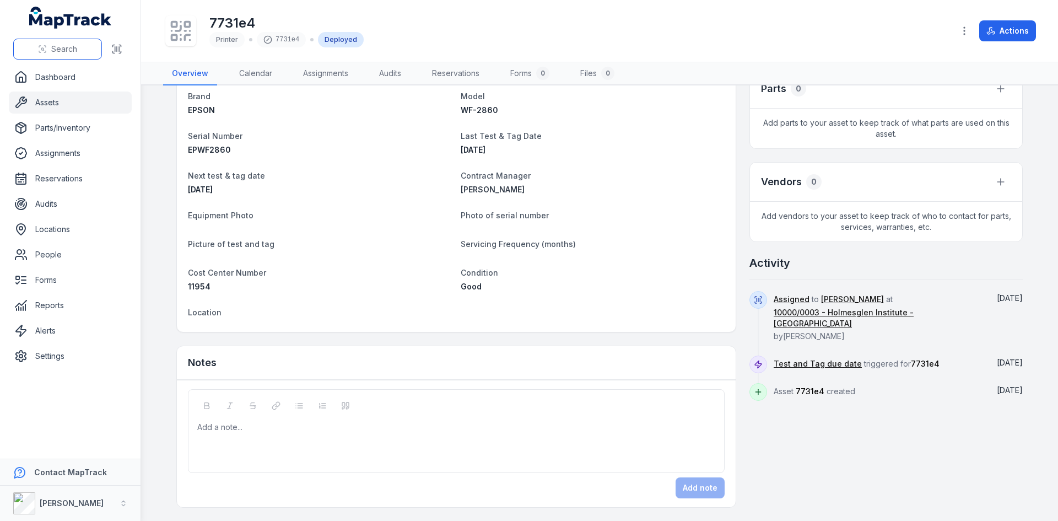
click at [88, 51] on button "Search" at bounding box center [57, 49] width 89 height 21
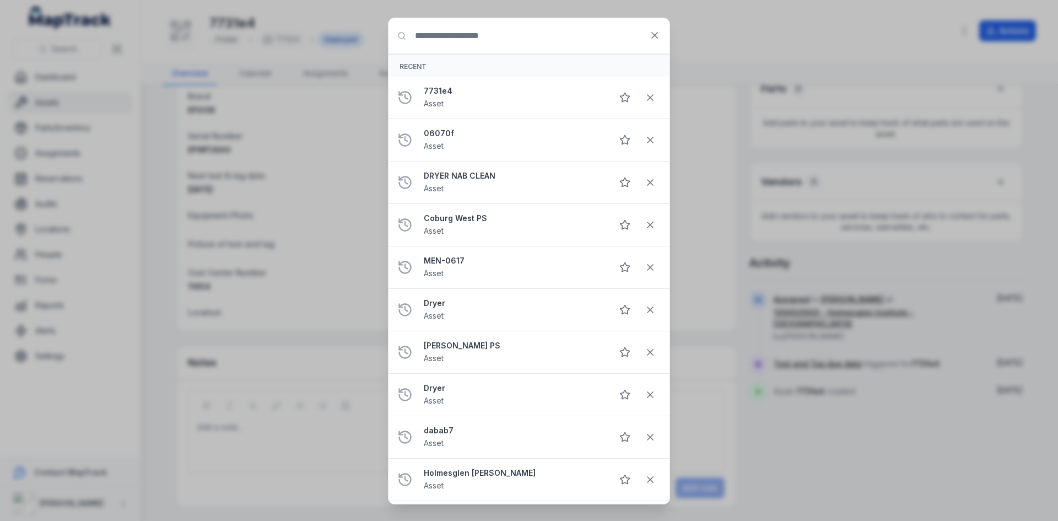
click at [438, 39] on input "Search for anything" at bounding box center [529, 35] width 281 height 35
type input "*******"
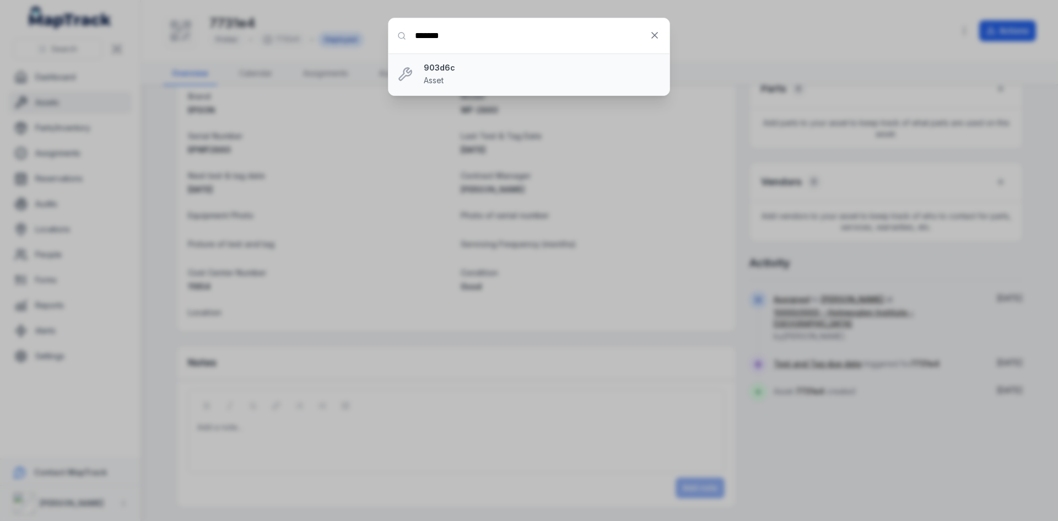
click at [461, 69] on strong "903d6c" at bounding box center [542, 67] width 237 height 11
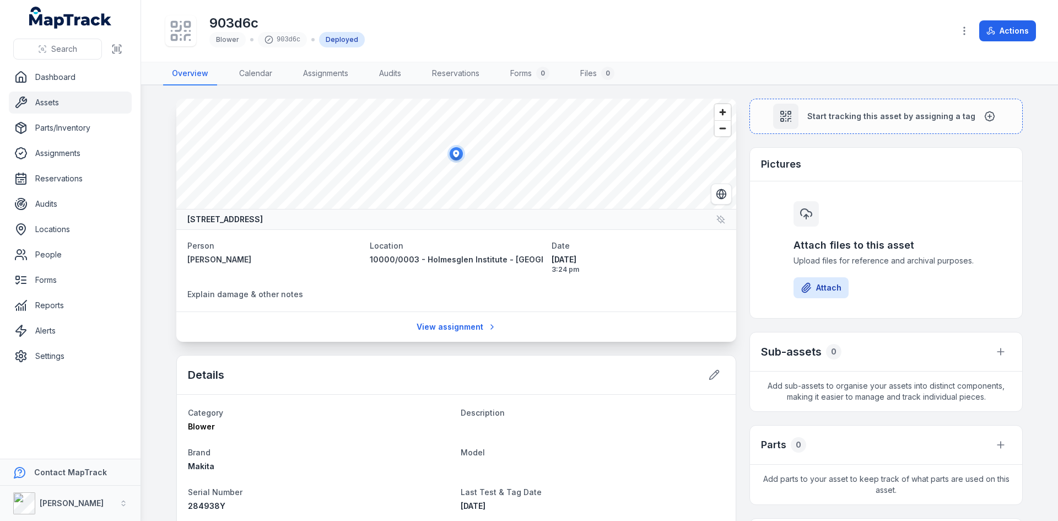
scroll to position [220, 0]
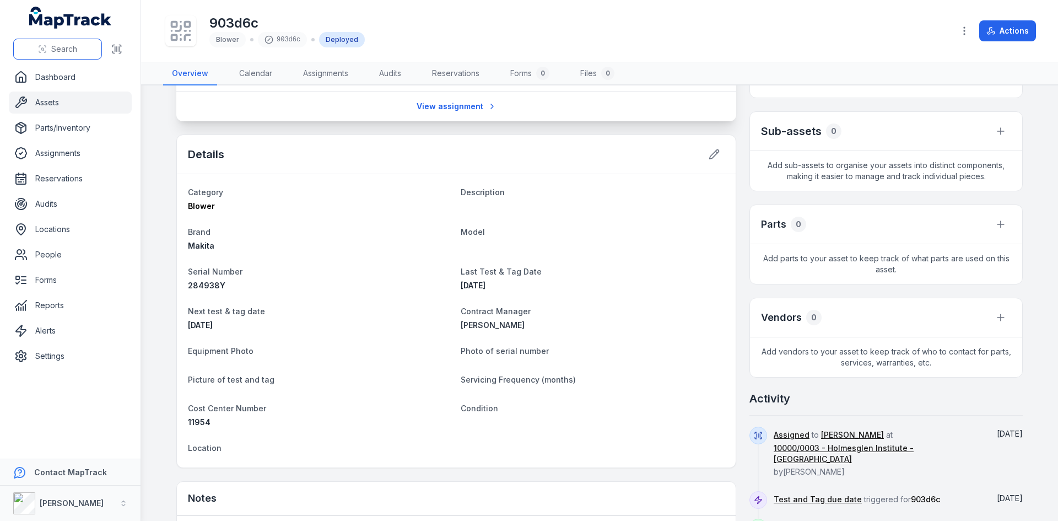
click at [53, 48] on span "Search" at bounding box center [64, 49] width 26 height 11
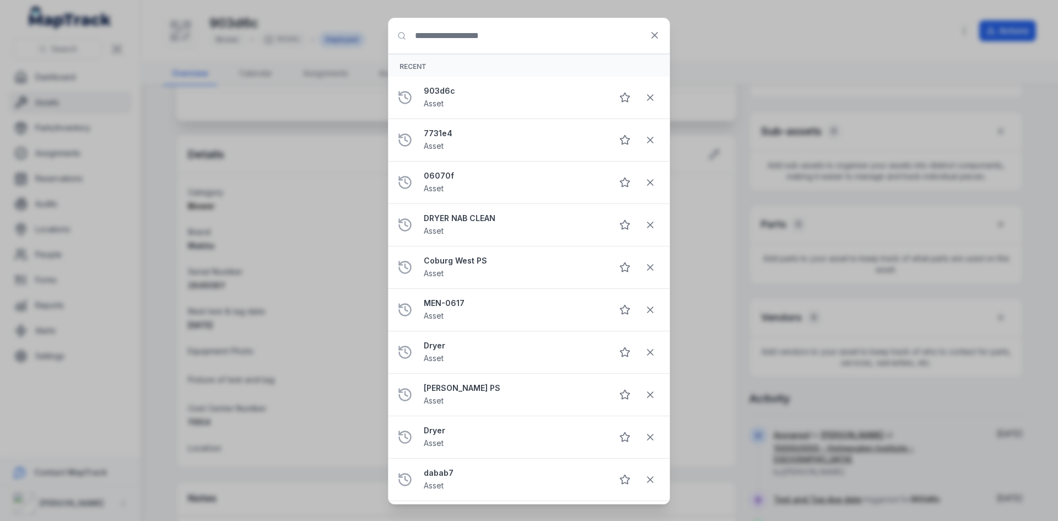
click at [466, 44] on input "Search for anything" at bounding box center [529, 35] width 281 height 35
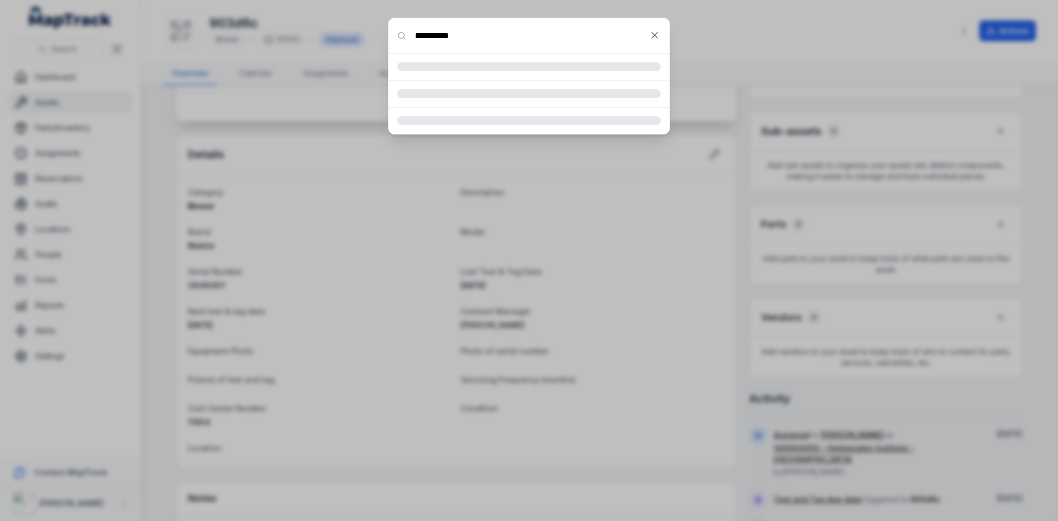
type input "**********"
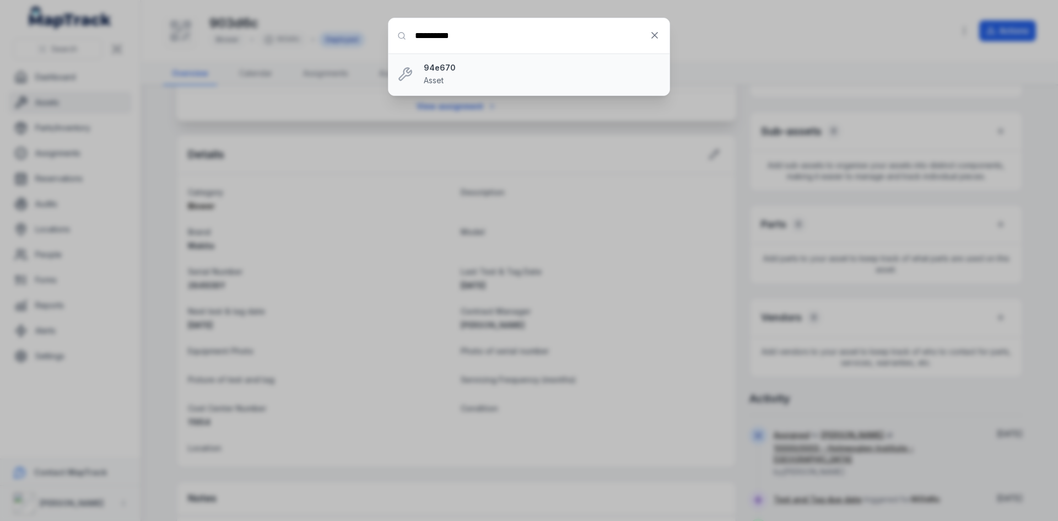
click at [483, 76] on div "94e670 Asset" at bounding box center [542, 74] width 237 height 24
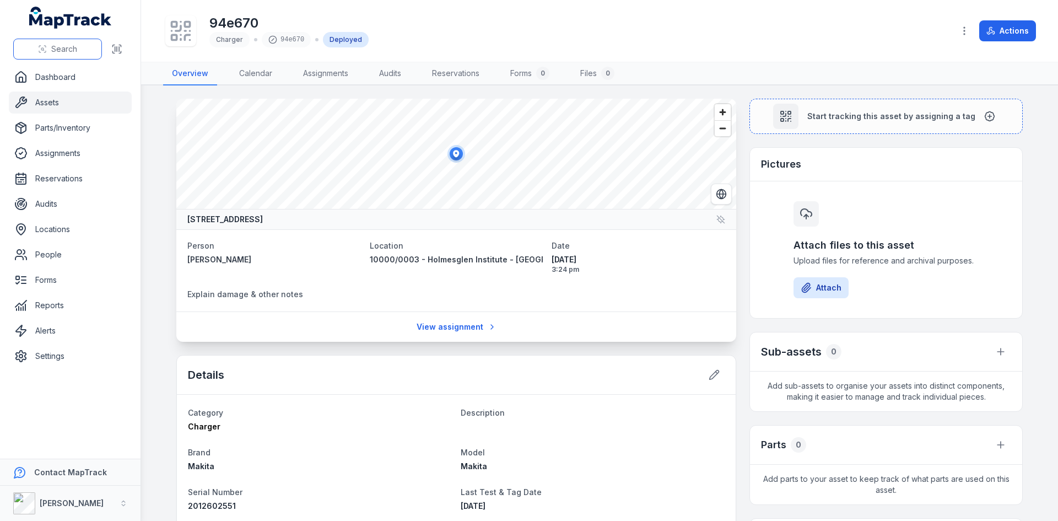
click at [85, 55] on button "Search" at bounding box center [57, 49] width 89 height 21
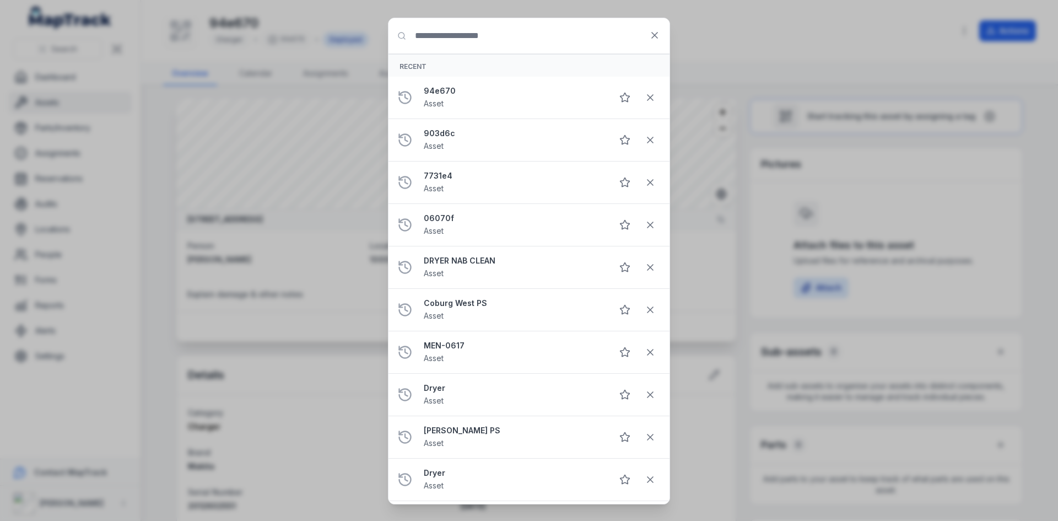
click at [428, 43] on input "Search for anything" at bounding box center [529, 35] width 281 height 35
type input "********"
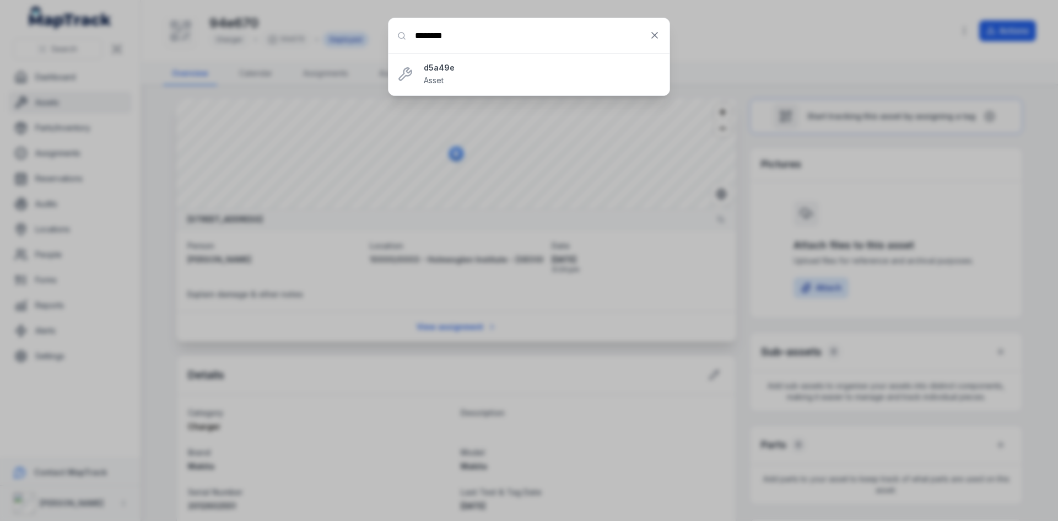
click at [469, 77] on div "d5a49e Asset" at bounding box center [542, 74] width 237 height 24
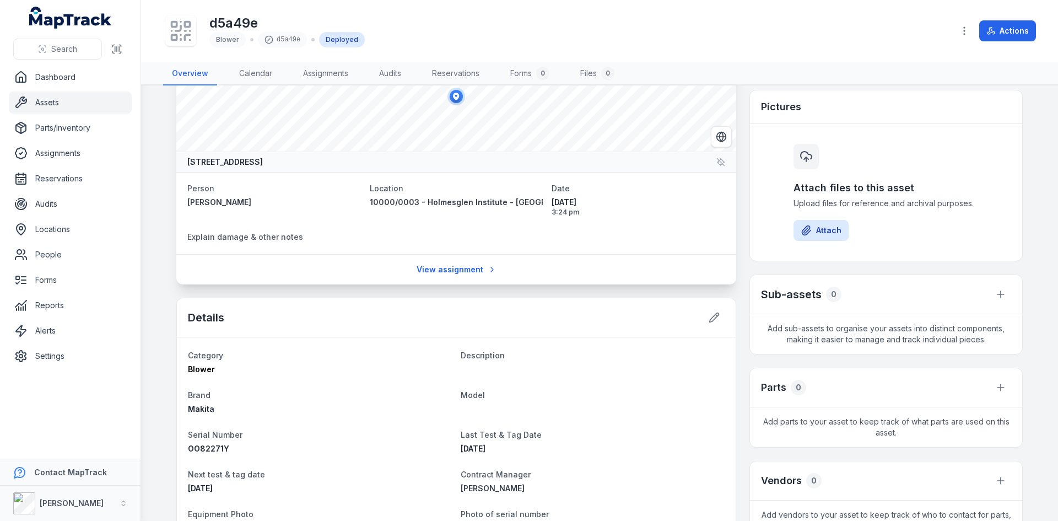
scroll to position [55, 0]
